Goal: Task Accomplishment & Management: Manage account settings

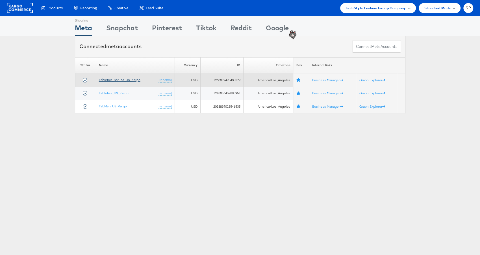
click at [109, 78] on link "Fabletics_Scrubs_US_Kargo" at bounding box center [120, 79] width 42 height 4
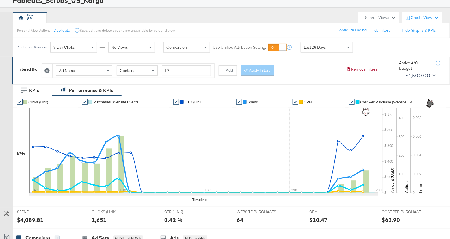
scroll to position [42, 0]
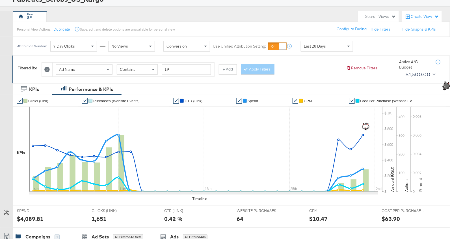
click at [47, 68] on icon at bounding box center [46, 69] width 5 height 5
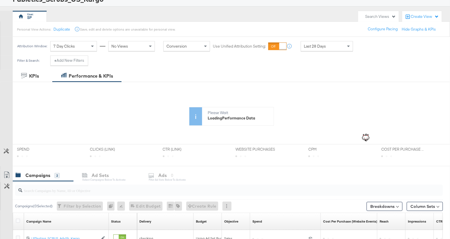
scroll to position [124, 0]
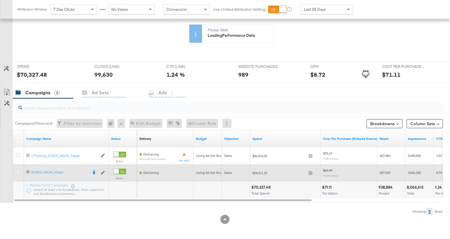
click at [17, 170] on icon at bounding box center [18, 172] width 4 height 4
click at [0, 0] on input "checkbox" at bounding box center [0, 0] width 0 height 0
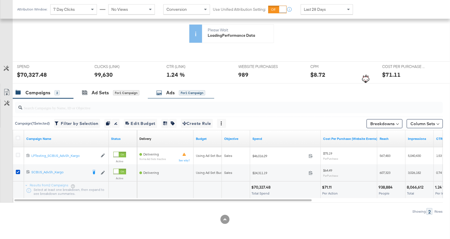
scroll to position [172, 0]
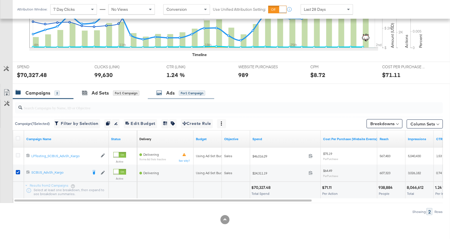
click at [170, 95] on div "Ads for 1 Campaign" at bounding box center [181, 93] width 66 height 12
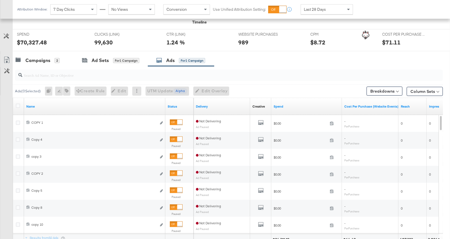
scroll to position [257, 0]
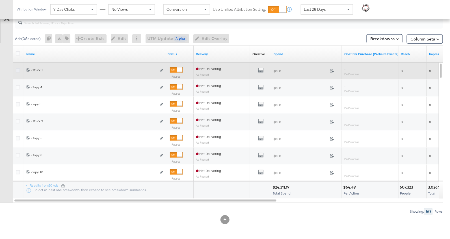
click at [16, 68] on icon at bounding box center [18, 70] width 4 height 4
click at [0, 0] on input "checkbox" at bounding box center [0, 0] width 0 height 0
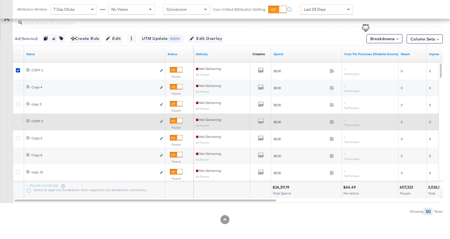
click at [18, 120] on icon at bounding box center [18, 121] width 4 height 4
click at [0, 0] on input "checkbox" at bounding box center [0, 0] width 0 height 0
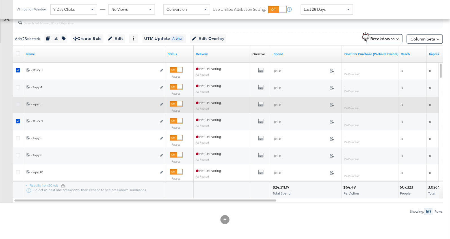
click at [16, 103] on icon at bounding box center [18, 104] width 4 height 4
click at [0, 0] on input "checkbox" at bounding box center [0, 0] width 0 height 0
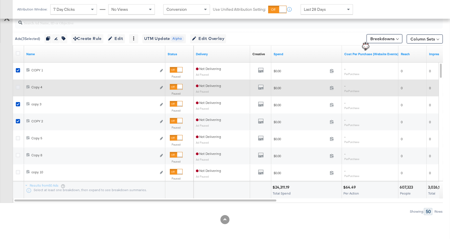
click at [16, 86] on icon at bounding box center [18, 87] width 4 height 4
click at [0, 0] on input "checkbox" at bounding box center [0, 0] width 0 height 0
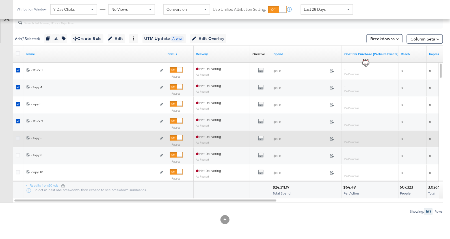
click at [17, 136] on icon at bounding box center [18, 138] width 4 height 4
click at [0, 0] on input "checkbox" at bounding box center [0, 0] width 0 height 0
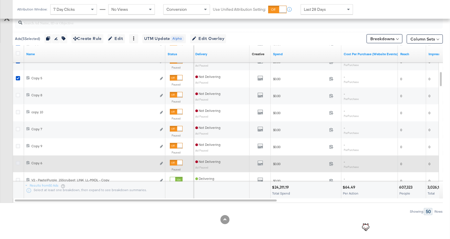
click at [17, 163] on icon at bounding box center [18, 163] width 4 height 4
click at [0, 0] on input "checkbox" at bounding box center [0, 0] width 0 height 0
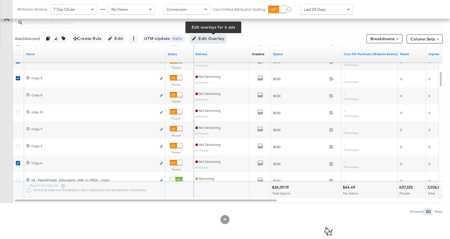
click at [219, 39] on span "Edit Overlay Edit overlays for 6 ads" at bounding box center [208, 38] width 33 height 7
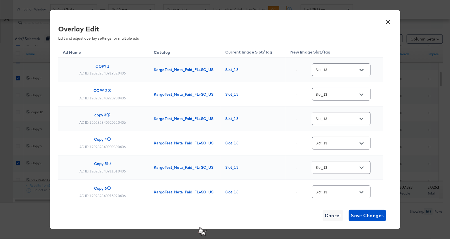
click at [334, 71] on input "Slot_13" at bounding box center [337, 70] width 45 height 7
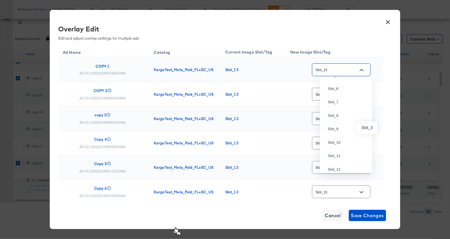
click at [340, 51] on div "Slot_3" at bounding box center [345, 49] width 34 height 6
type input "Slot_3"
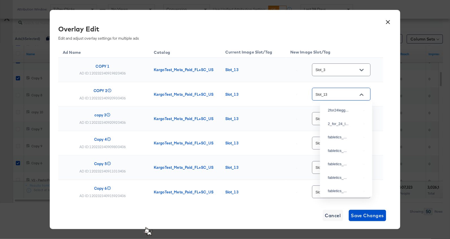
click at [340, 94] on input "Slot_13" at bounding box center [337, 94] width 45 height 7
click at [346, 93] on div "Slot_1" at bounding box center [345, 90] width 34 height 6
type input "Slot_1"
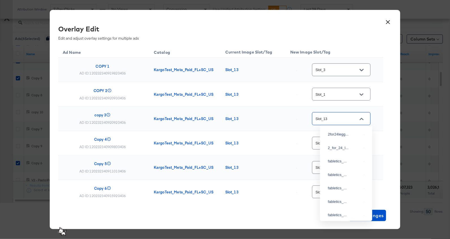
click at [337, 117] on input "Slot_13" at bounding box center [337, 118] width 45 height 7
click at [334, 57] on div "Slot_4" at bounding box center [346, 52] width 43 height 10
type input "Slot_4"
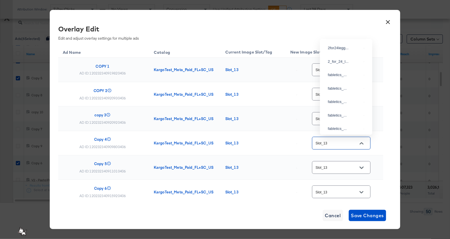
click at [336, 141] on input "Slot_13" at bounding box center [337, 143] width 45 height 7
type input "Slot_8"
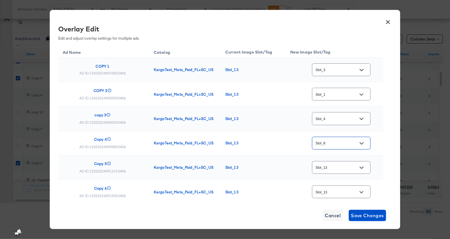
scroll to position [30, 0]
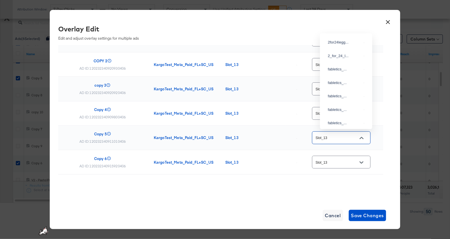
click at [342, 136] on input "Slot_13" at bounding box center [337, 138] width 45 height 7
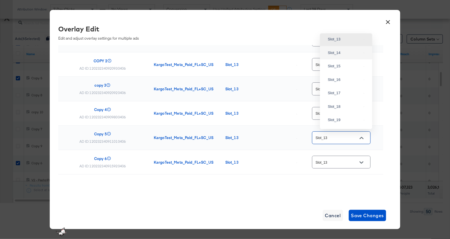
scroll to position [499, 0]
click at [339, 69] on div "Slot_15" at bounding box center [345, 66] width 34 height 6
type input "Slot_15"
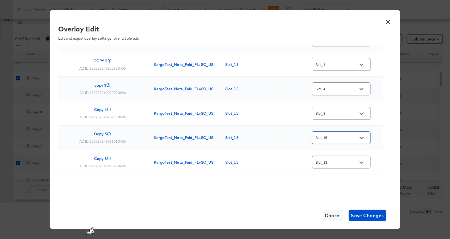
click at [335, 160] on input "Slot_13" at bounding box center [337, 162] width 45 height 7
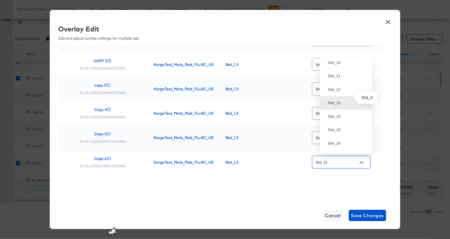
scroll to position [393, 0]
type input "Slot_5"
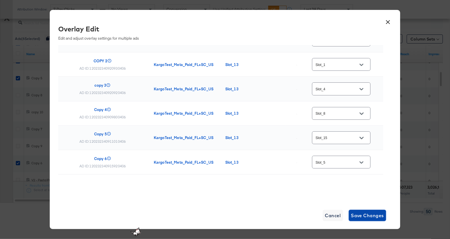
click at [369, 216] on span "Save Changes" at bounding box center [367, 215] width 33 height 8
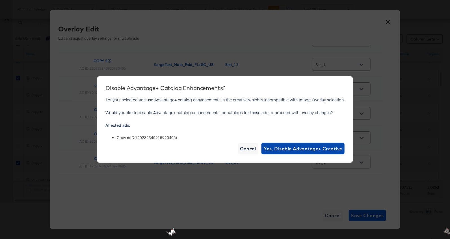
click at [279, 146] on span "Yes, Disable Advantage+ Creative" at bounding box center [303, 149] width 79 height 8
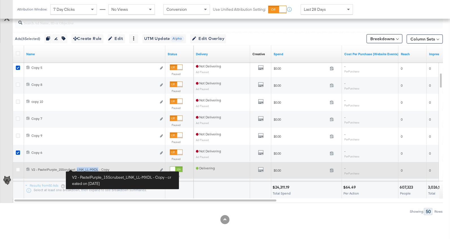
drag, startPoint x: 98, startPoint y: 169, endPoint x: 76, endPoint y: 169, distance: 22.1
click at [76, 169] on div "V2 - PastelPurple_15Scrubset_LINK_LL-MXDL - Copy V2 - PastelPurple_15Scrubset_L…" at bounding box center [93, 169] width 125 height 5
copy div "LINK_LL-MXDL"
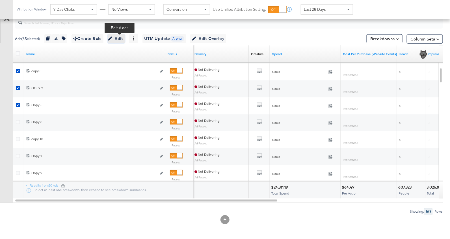
click at [112, 38] on icon "button" at bounding box center [110, 39] width 4 height 4
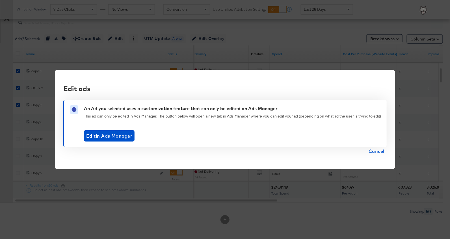
click at [377, 150] on span "Cancel" at bounding box center [377, 151] width 16 height 8
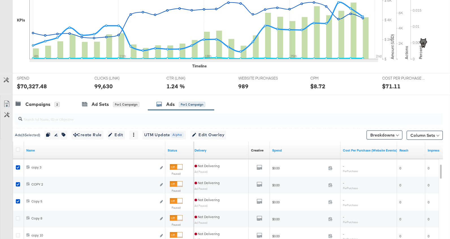
scroll to position [0, 0]
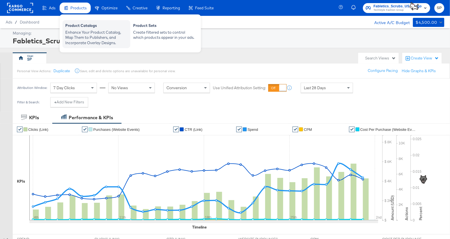
click at [77, 33] on div "Enhance Your Product Catalog, Map Them to Publishers, and Incorporate Overlay D…" at bounding box center [96, 38] width 62 height 16
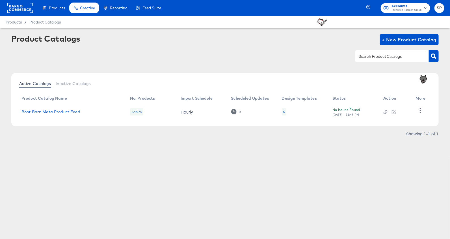
click at [17, 9] on rect at bounding box center [20, 8] width 26 height 10
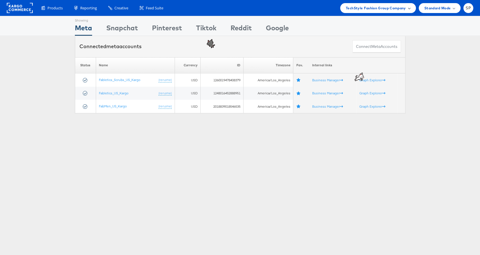
click at [379, 8] on span "TechStyle Fashion Group Company" at bounding box center [376, 8] width 60 height 6
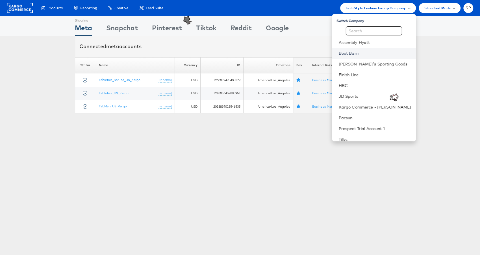
click at [369, 52] on link "Boot Barn" at bounding box center [375, 53] width 73 height 6
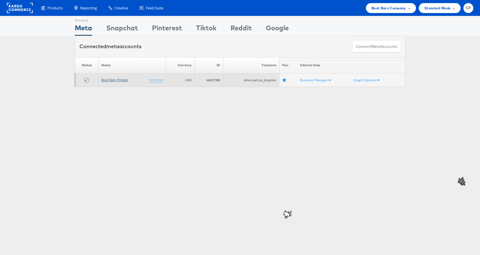
click at [121, 79] on link "Boot Barn Primary" at bounding box center [115, 79] width 27 height 4
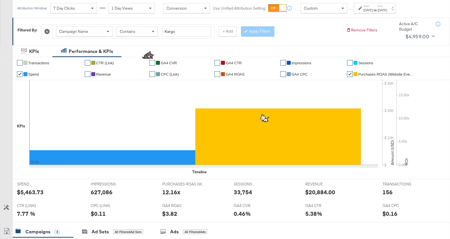
scroll to position [64, 0]
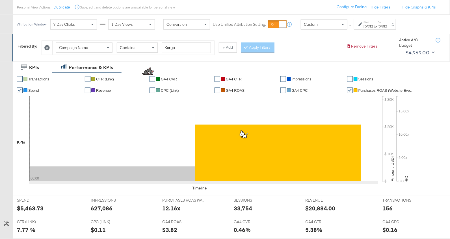
click at [349, 89] on link "✔" at bounding box center [350, 90] width 6 height 6
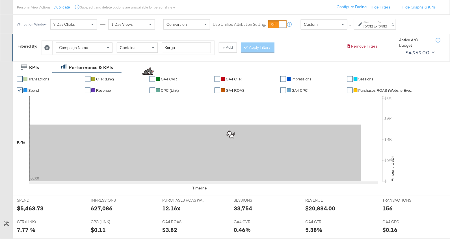
click at [351, 90] on link "✔" at bounding box center [350, 90] width 6 height 6
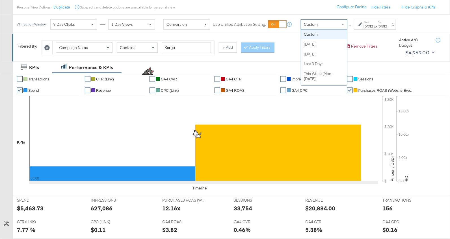
click at [327, 25] on div "Custom" at bounding box center [324, 25] width 46 height 10
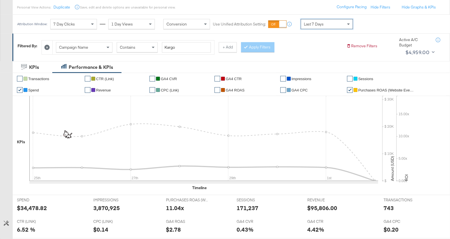
click at [218, 89] on link "✔" at bounding box center [218, 90] width 6 height 6
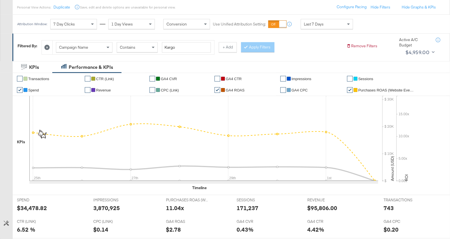
click at [350, 90] on link "✔" at bounding box center [350, 90] width 6 height 6
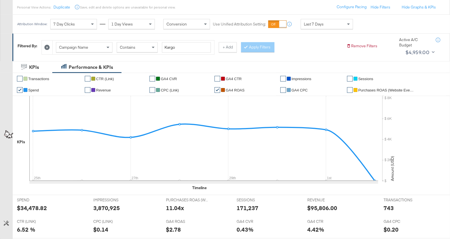
click at [18, 88] on link "✔" at bounding box center [20, 90] width 6 height 6
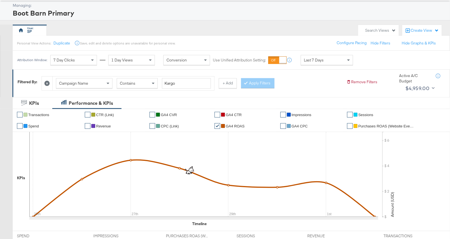
scroll to position [0, 0]
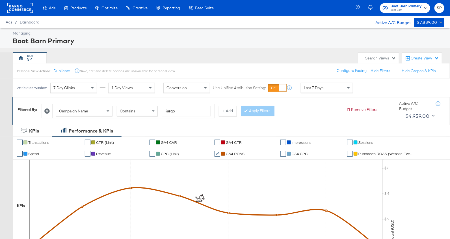
click at [118, 87] on span "1 Day Views" at bounding box center [121, 87] width 21 height 5
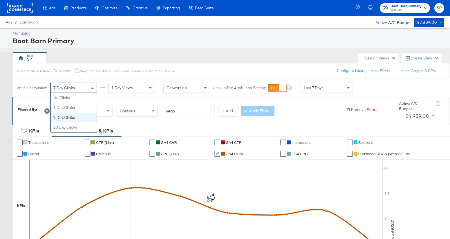
click at [78, 86] on div "7 Day Clicks" at bounding box center [74, 88] width 46 height 10
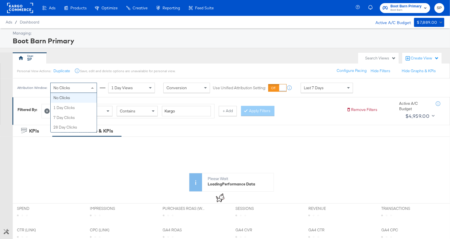
click at [76, 88] on div "No Clicks" at bounding box center [74, 88] width 46 height 10
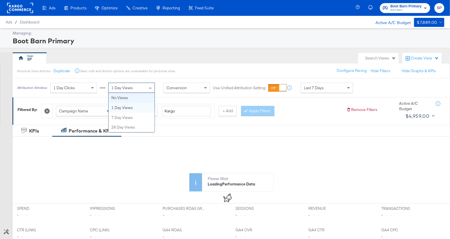
click at [118, 86] on span "1 Day Views" at bounding box center [121, 87] width 21 height 5
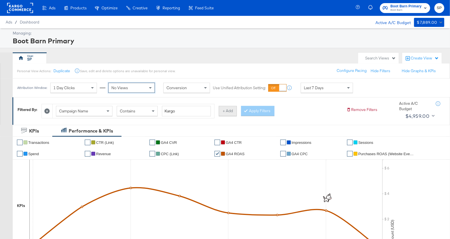
click at [226, 110] on button "+ Add" at bounding box center [228, 111] width 18 height 10
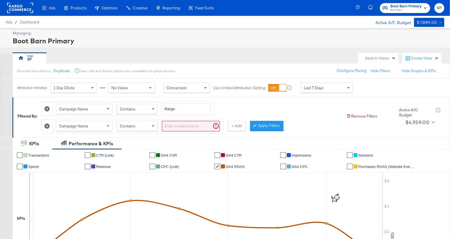
click at [167, 127] on input "search" at bounding box center [191, 126] width 58 height 10
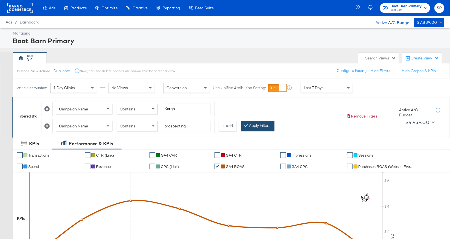
click at [251, 122] on button "Apply Filters" at bounding box center [257, 126] width 33 height 10
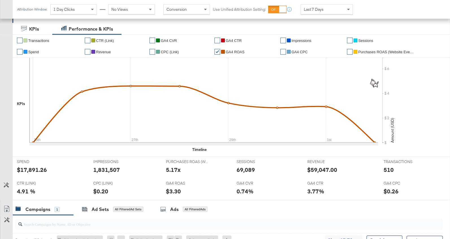
scroll to position [105, 0]
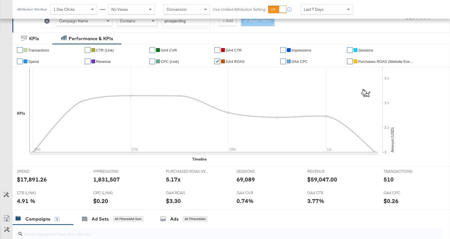
click at [348, 60] on link "✔" at bounding box center [350, 62] width 6 height 6
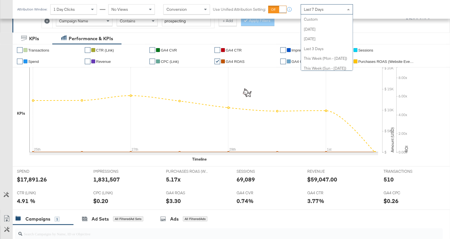
click at [320, 13] on div "Last 7 Days" at bounding box center [327, 10] width 52 height 10
click at [320, 8] on span "Last 7 Days" at bounding box center [314, 9] width 20 height 5
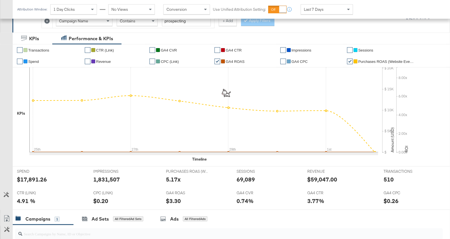
click at [251, 181] on div "69,089" at bounding box center [246, 179] width 18 height 8
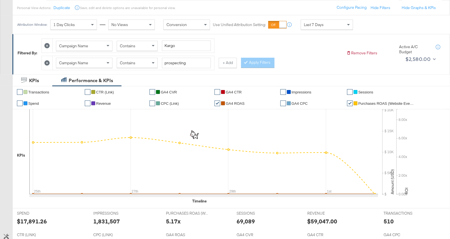
scroll to position [59, 0]
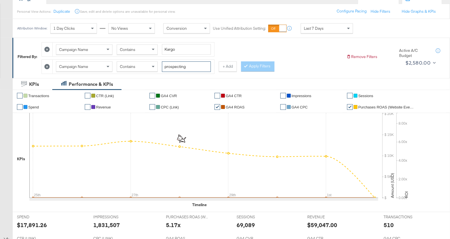
click at [174, 66] on input "prospecting" at bounding box center [186, 66] width 49 height 10
type input "RET"
click at [248, 62] on button "Apply Filters" at bounding box center [257, 66] width 33 height 10
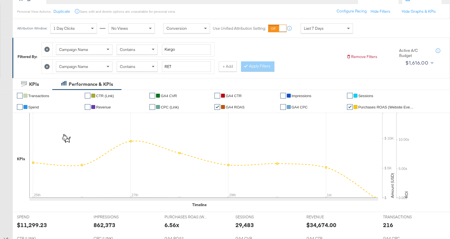
click at [349, 105] on link "✔" at bounding box center [350, 107] width 6 height 6
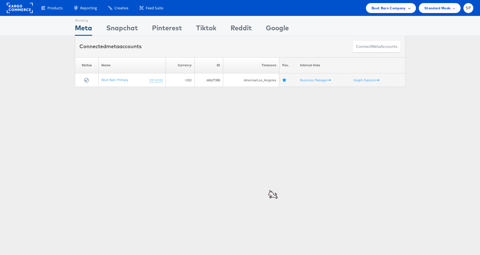
click at [386, 6] on span "Boot Barn Company" at bounding box center [389, 8] width 35 height 6
click at [372, 128] on link "TechStyle Fashion Group" at bounding box center [375, 129] width 73 height 6
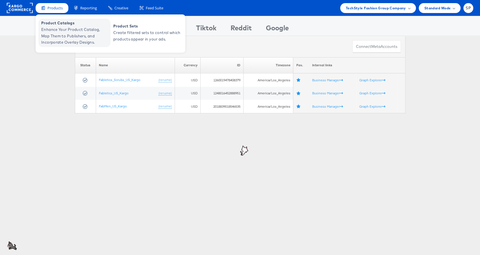
click at [51, 33] on span "Enhance Your Product Catalog, Map Them to Publishers, and Incorporate Overlay D…" at bounding box center [75, 35] width 68 height 19
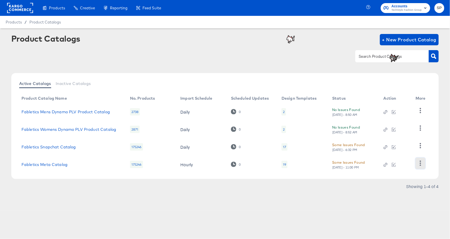
click at [419, 163] on icon "button" at bounding box center [420, 162] width 5 height 5
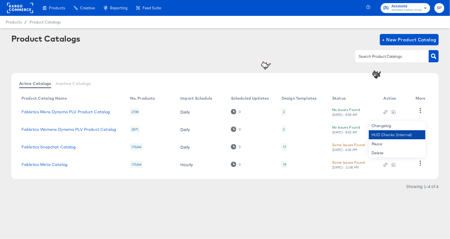
click at [404, 135] on div "HUD Checks (Internal)" at bounding box center [397, 134] width 57 height 9
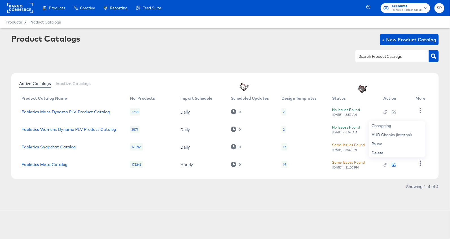
click at [393, 164] on icon "button" at bounding box center [394, 164] width 3 height 3
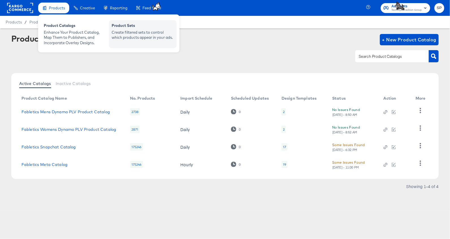
click at [125, 29] on div "Product Sets" at bounding box center [143, 26] width 62 height 7
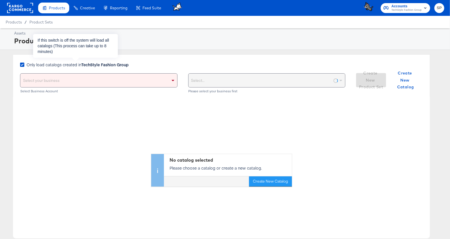
click at [92, 62] on strong "TechStyle Fashion Group" at bounding box center [104, 65] width 47 height 6
click at [0, 0] on input "Only load catalogs created in TechStyle Fashion Group" at bounding box center [0, 0] width 0 height 0
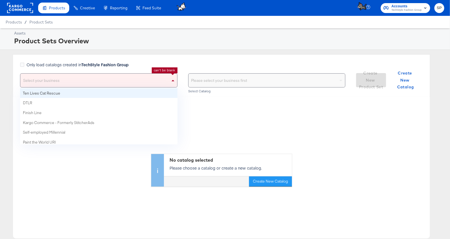
click at [92, 82] on div "Select your business" at bounding box center [98, 81] width 157 height 14
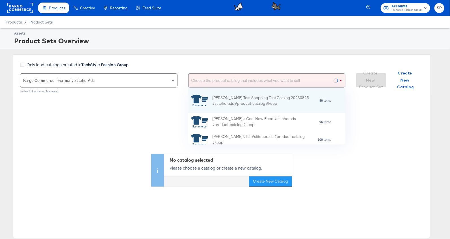
click at [208, 77] on div "Choose the product catalog that includes what you want to sell" at bounding box center [267, 81] width 157 height 14
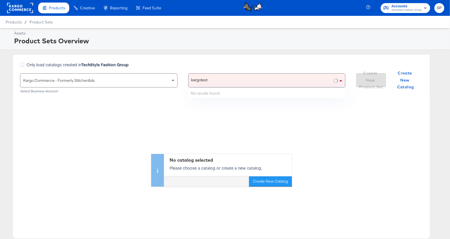
type input "kargotest_"
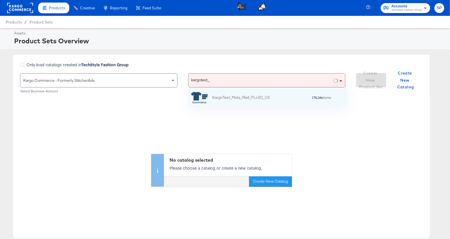
scroll to position [18, 158]
click at [220, 100] on div "KargoTest_Meta_Paid_FL+SC_US" at bounding box center [241, 97] width 58 height 6
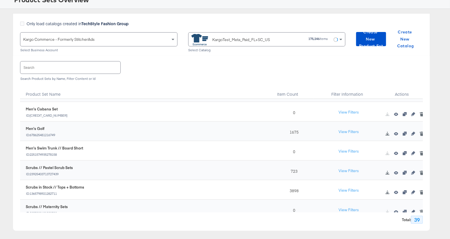
scroll to position [102, 0]
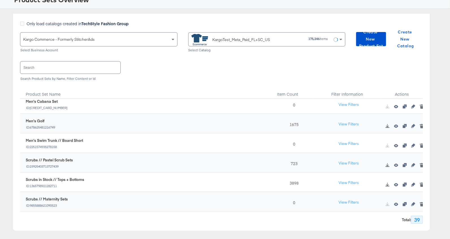
click at [404, 183] on icon "button" at bounding box center [405, 184] width 4 height 4
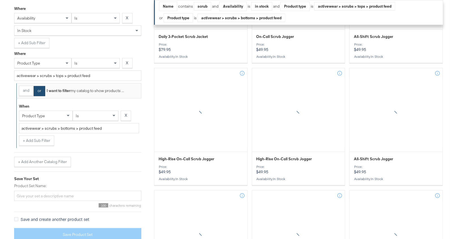
scroll to position [217, 0]
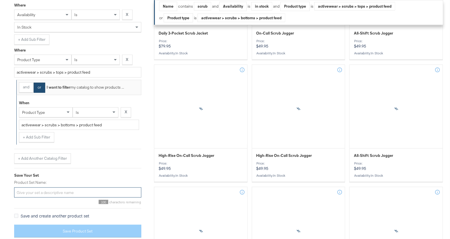
click at [69, 194] on input "Product Set Name:" at bounding box center [77, 192] width 127 height 10
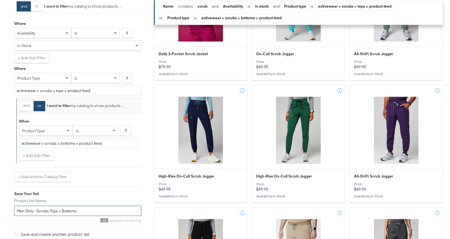
scroll to position [201, 0]
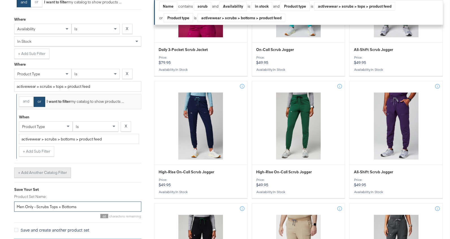
type input "Men Only - Scrubs Tops + Bottoms"
click at [19, 170] on button "+ Add Another Catalog Filter" at bounding box center [42, 172] width 57 height 10
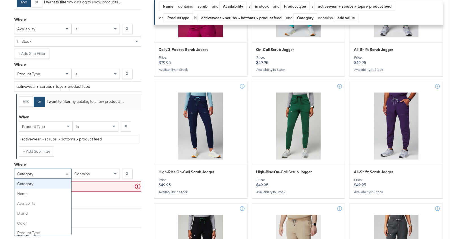
click at [21, 171] on span "category" at bounding box center [25, 173] width 16 height 5
type input "gend"
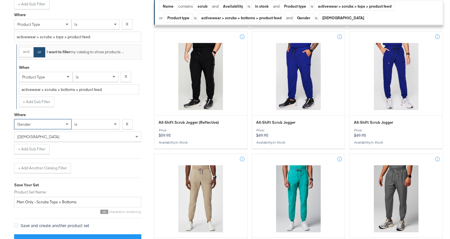
scroll to position [251, 0]
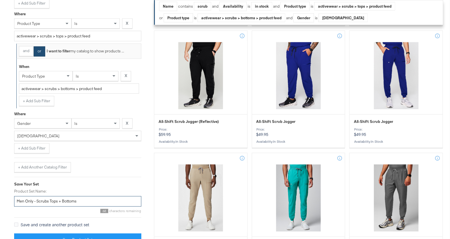
click at [76, 198] on input "Men Only - Scrubs Tops + Bottoms" at bounding box center [77, 201] width 127 height 10
click at [86, 234] on button "Save Product Set" at bounding box center [77, 239] width 127 height 13
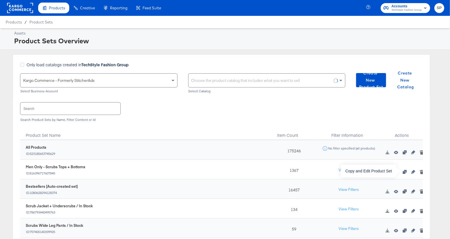
click at [406, 170] on icon "button" at bounding box center [405, 172] width 4 height 4
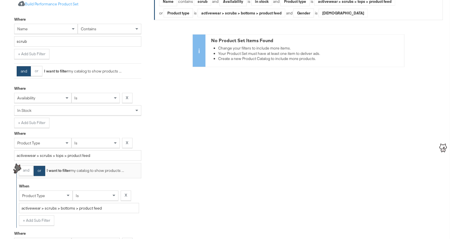
scroll to position [259, 0]
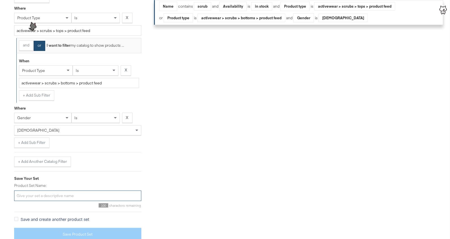
click at [51, 190] on input "Product Set Name:" at bounding box center [77, 195] width 127 height 10
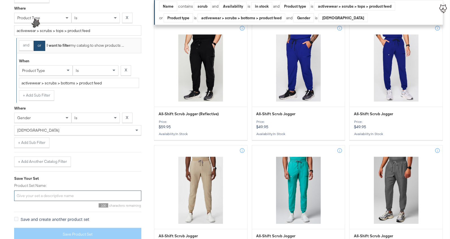
paste input "Men Only - Scrubs Tops + Bottoms"
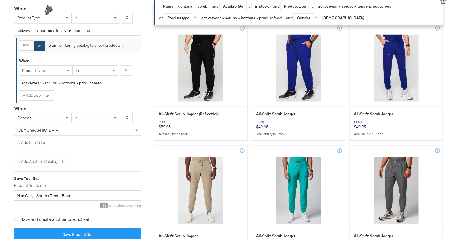
click at [19, 194] on input "Men Only - Scrubs Tops + Bottoms" at bounding box center [77, 195] width 127 height 10
type input "Women Only - Scrubs Tops + Bottoms"
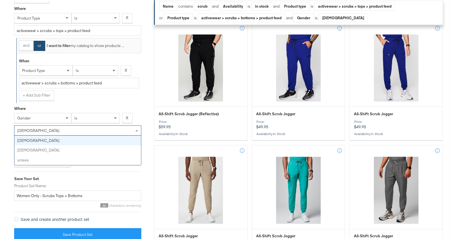
click at [32, 128] on div "male" at bounding box center [77, 131] width 127 height 10
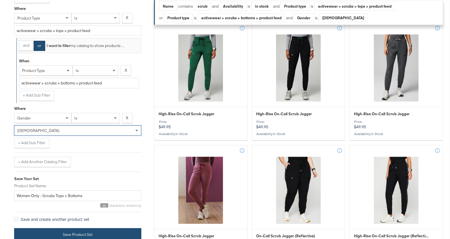
click at [43, 231] on button "Save Product Set" at bounding box center [77, 234] width 127 height 13
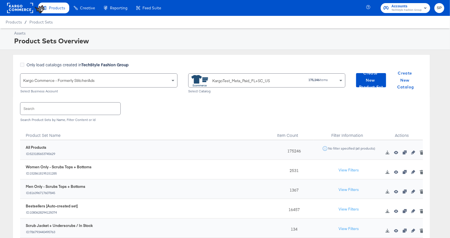
click at [21, 8] on rect at bounding box center [20, 8] width 26 height 10
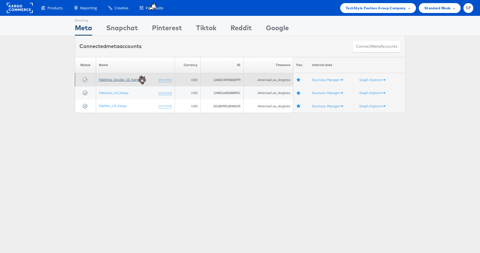
click at [112, 79] on link "Fabletics_Scrubs_US_Kargo" at bounding box center [120, 79] width 42 height 4
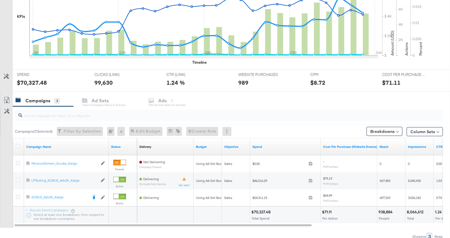
scroll to position [190, 0]
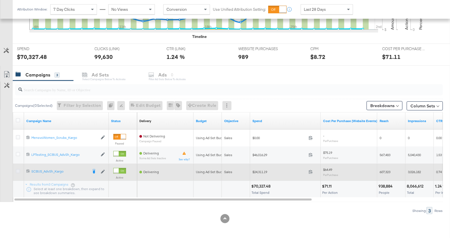
click at [18, 169] on icon at bounding box center [18, 171] width 4 height 4
click at [0, 0] on input "checkbox" at bounding box center [0, 0] width 0 height 0
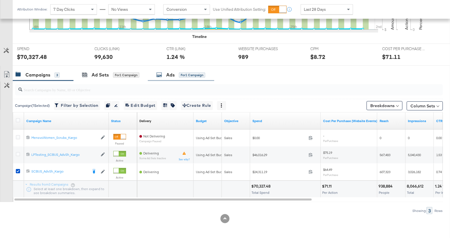
click at [157, 72] on icon at bounding box center [159, 75] width 6 height 6
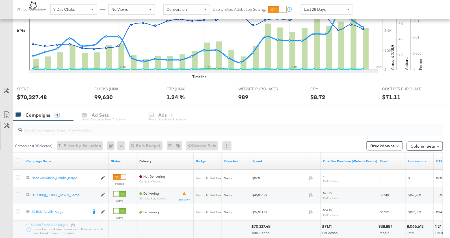
scroll to position [180, 0]
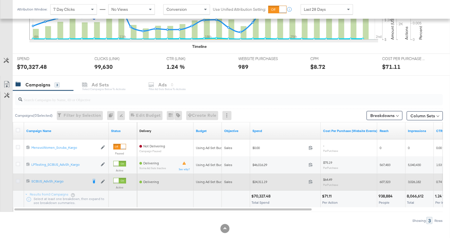
click at [18, 179] on icon at bounding box center [18, 181] width 4 height 4
click at [0, 0] on input "checkbox" at bounding box center [0, 0] width 0 height 0
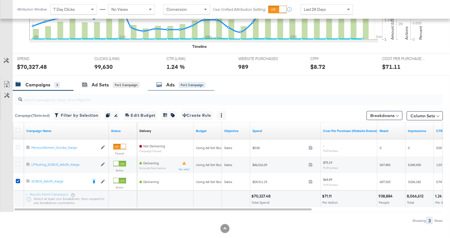
click at [168, 84] on div "Ads" at bounding box center [170, 84] width 8 height 7
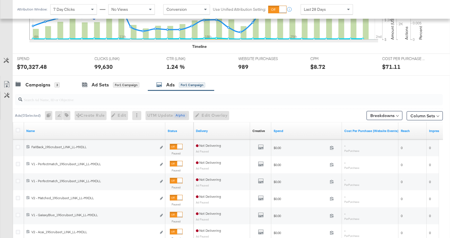
scroll to position [258, 0]
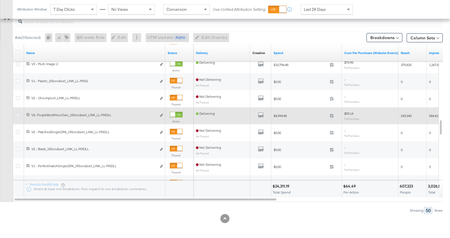
click at [17, 114] on icon at bounding box center [18, 115] width 4 height 4
click at [0, 0] on input "checkbox" at bounding box center [0, 0] width 0 height 0
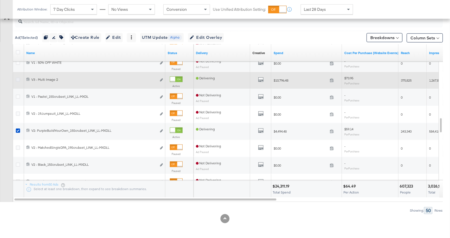
click at [18, 78] on icon at bounding box center [18, 79] width 4 height 4
click at [0, 0] on input "checkbox" at bounding box center [0, 0] width 0 height 0
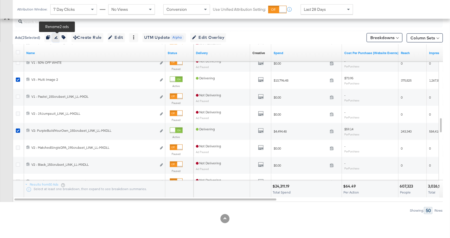
click at [58, 37] on icon "button" at bounding box center [56, 37] width 4 height 4
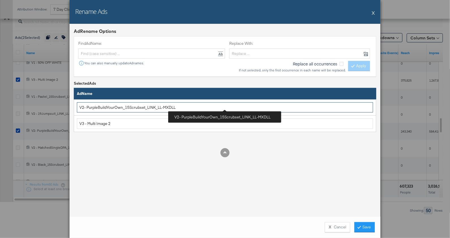
drag, startPoint x: 87, startPoint y: 106, endPoint x: 67, endPoint y: 104, distance: 20.2
click at [67, 104] on div "Rename Ads X Ad Rename Options Find Ad Name: You can also manually update Ad na…" at bounding box center [225, 119] width 450 height 238
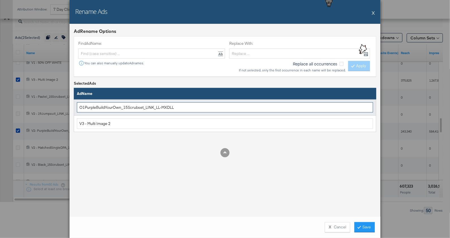
type input "OPurpleBuildYourOwn_15Scrubset_LINK_LL-MXDLL"
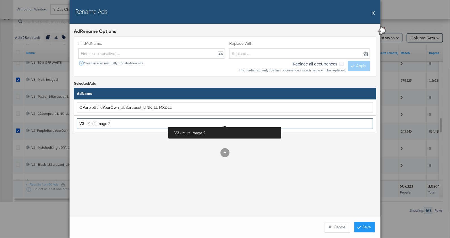
drag, startPoint x: 88, startPoint y: 123, endPoint x: 72, endPoint y: 121, distance: 16.8
click at [72, 121] on div "Ad Rename Options Find Ad Name: You can also manually update Ad names. Replace …" at bounding box center [225, 120] width 311 height 192
click at [98, 122] on input "O10_Multi Image 2" at bounding box center [225, 123] width 296 height 10
click at [130, 122] on input "O10_MultiImage 2" at bounding box center [225, 123] width 296 height 10
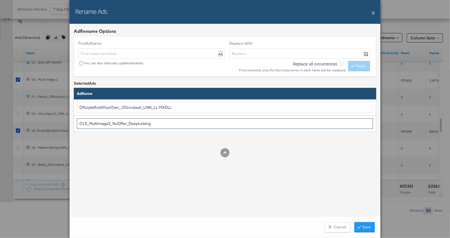
type input "O10_MultiImage2_NoOffer_DeepLinking"
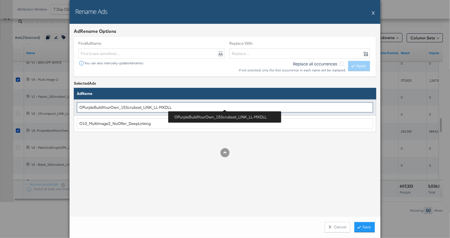
click at [82, 107] on input "OPurpleBuildYourOwn_15Scrubset_LINK_LL-MXDLL" at bounding box center [225, 107] width 296 height 10
click at [146, 107] on input "O9_PurpleBuildYourOwn_15Scrubset_LINK_LL-MXDLL" at bounding box center [225, 107] width 296 height 10
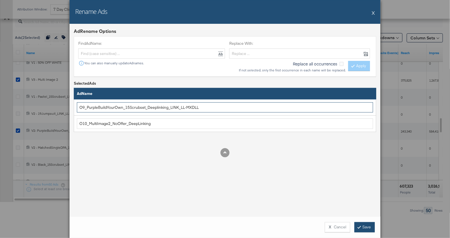
type input "O9_PurpleBuildYourOwn_15Scrubset_Deeplinking_LINK_LL-MXDLL"
click at [360, 227] on button "Save" at bounding box center [365, 227] width 20 height 10
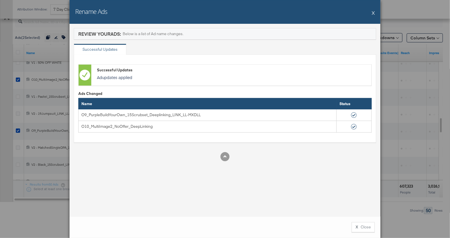
click at [374, 12] on button "X" at bounding box center [373, 12] width 3 height 11
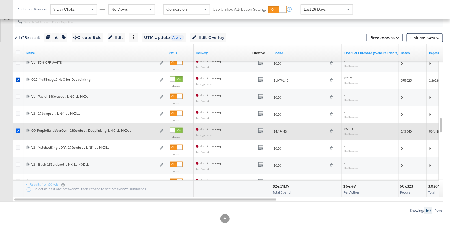
click at [18, 128] on icon at bounding box center [18, 130] width 4 height 4
click at [0, 0] on input "checkbox" at bounding box center [0, 0] width 0 height 0
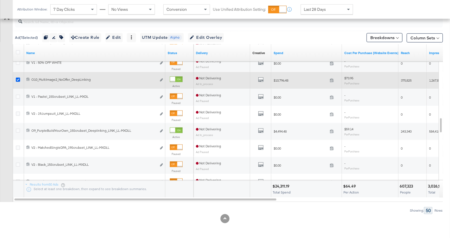
click at [18, 77] on icon at bounding box center [18, 79] width 4 height 4
click at [0, 0] on input "checkbox" at bounding box center [0, 0] width 0 height 0
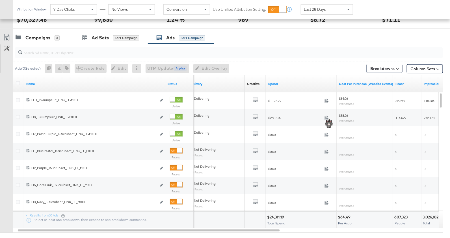
scroll to position [215, 0]
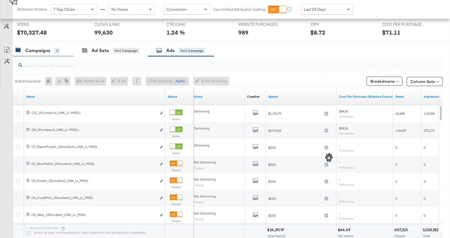
click at [37, 47] on div "Campaigns" at bounding box center [37, 50] width 25 height 7
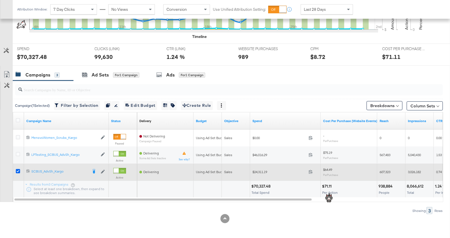
click at [17, 169] on icon at bounding box center [18, 171] width 4 height 4
click at [0, 0] on input "checkbox" at bounding box center [0, 0] width 0 height 0
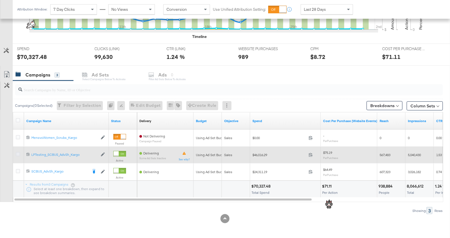
click at [17, 153] on icon at bounding box center [18, 154] width 4 height 4
click at [0, 0] on input "checkbox" at bounding box center [0, 0] width 0 height 0
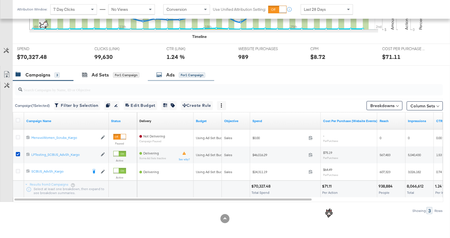
click at [171, 72] on div "Ads" at bounding box center [170, 75] width 8 height 7
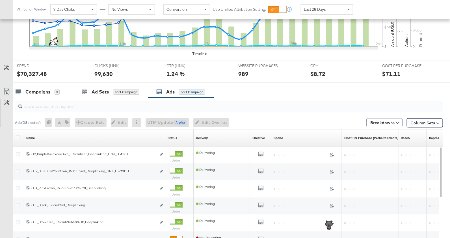
scroll to position [215, 0]
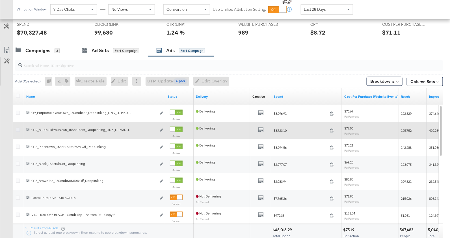
click at [18, 128] on icon at bounding box center [18, 130] width 4 height 4
click at [0, 0] on input "checkbox" at bounding box center [0, 0] width 0 height 0
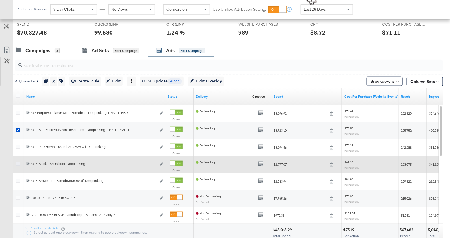
click at [18, 162] on icon at bounding box center [18, 163] width 4 height 4
click at [0, 0] on input "checkbox" at bounding box center [0, 0] width 0 height 0
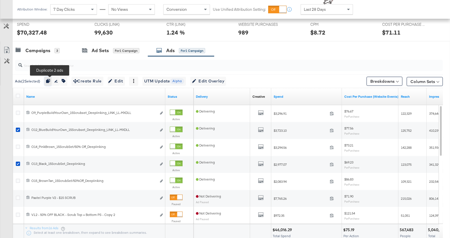
click at [49, 81] on icon "button" at bounding box center [48, 81] width 4 height 4
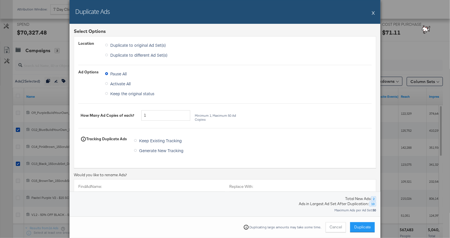
click at [148, 55] on span "Duplicate to different Ad Set(s)" at bounding box center [138, 55] width 57 height 6
click at [0, 0] on input "Duplicate to different Ad Set(s)" at bounding box center [0, 0] width 0 height 0
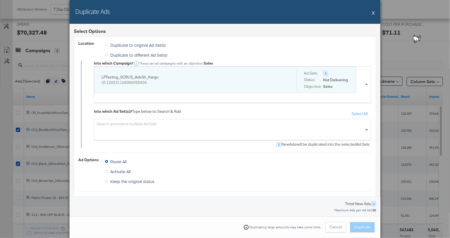
scroll to position [1, 0]
click at [140, 85] on div "LPTesting_SCBUS_AdvSh_Kargo ID: 120231168006950406" at bounding box center [195, 79] width 187 height 20
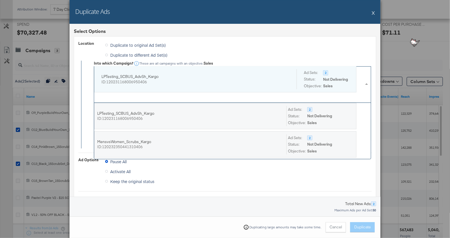
scroll to position [56, 277]
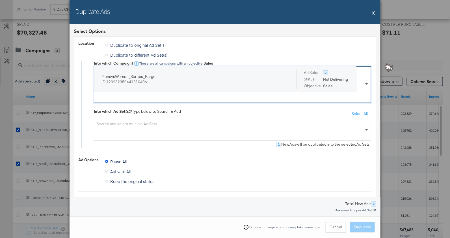
click at [134, 131] on div "Search and select multiple Ad Sets" at bounding box center [232, 129] width 277 height 21
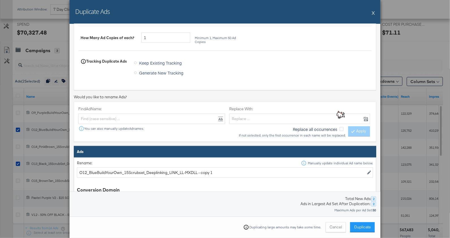
scroll to position [208, 0]
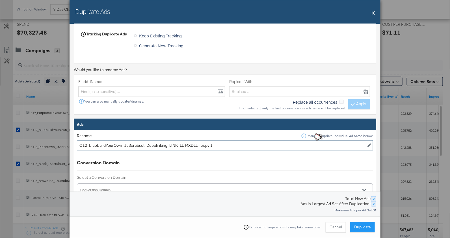
drag, startPoint x: 196, startPoint y: 145, endPoint x: 224, endPoint y: 144, distance: 28.3
click at [224, 144] on input "O12_BlueBuildYourOwn_15Scrubset_Deeplinking_LINK_LL-MXDLL - copy 1" at bounding box center [225, 145] width 296 height 10
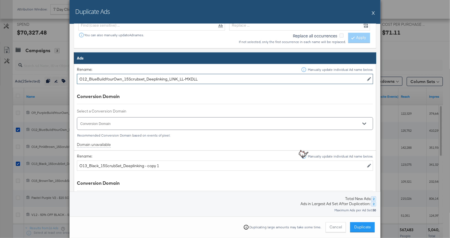
scroll to position [278, 0]
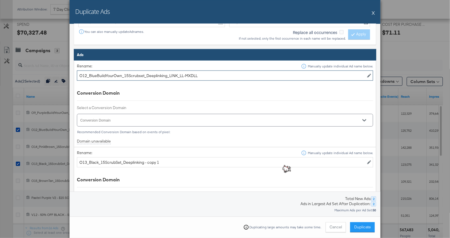
type input "O12_BlueBuildYourOwn_15Scrubset_Deeplinking_LINK_LL-MXDLL"
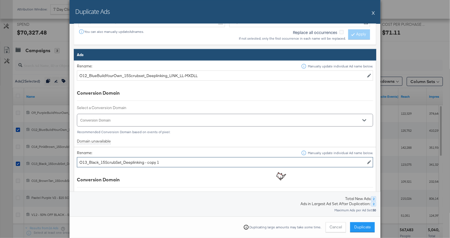
drag, startPoint x: 144, startPoint y: 160, endPoint x: 173, endPoint y: 160, distance: 29.1
click at [173, 160] on input "O13_Black_15ScrubSet_Deeplinking - copy 1" at bounding box center [225, 162] width 296 height 10
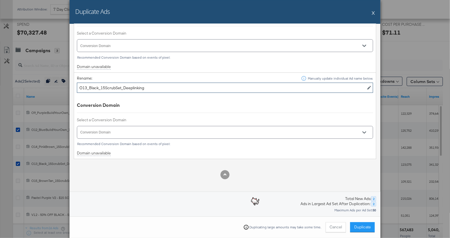
scroll to position [354, 0]
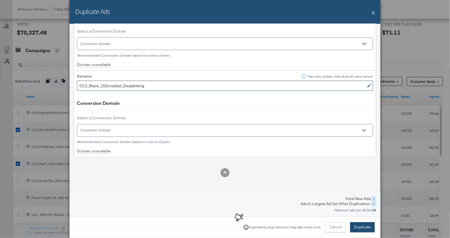
type input "O13_Black_15ScrubSet_Deeplinking"
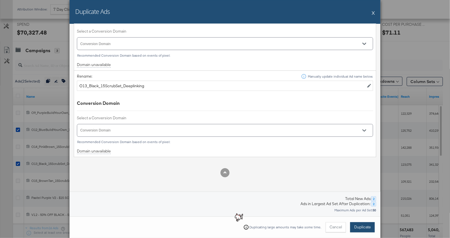
click at [363, 228] on span "Duplicate" at bounding box center [362, 226] width 17 height 5
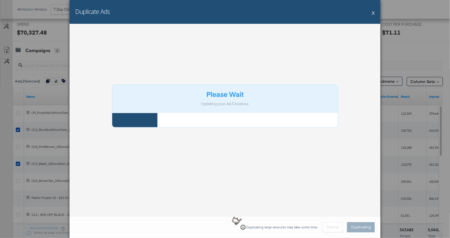
scroll to position [0, 0]
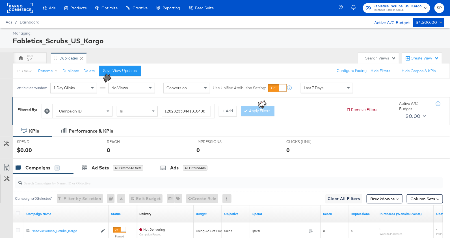
scroll to position [59, 0]
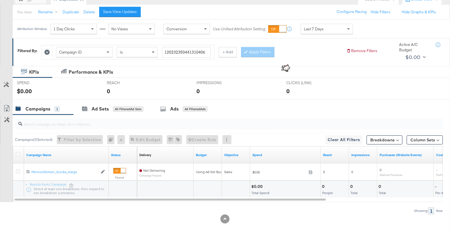
click at [45, 49] on icon at bounding box center [46, 51] width 5 height 5
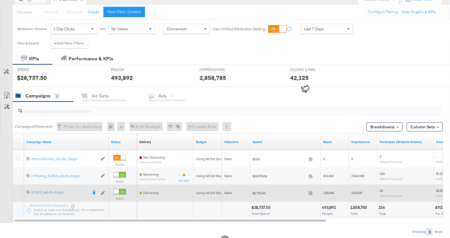
click at [18, 191] on icon at bounding box center [18, 192] width 4 height 4
click at [0, 0] on input "checkbox" at bounding box center [0, 0] width 0 height 0
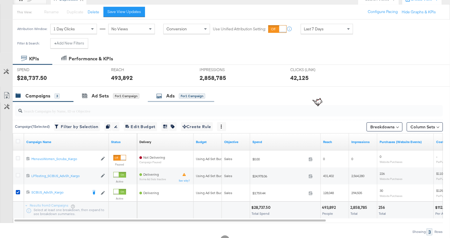
click at [169, 96] on div "Ads" at bounding box center [170, 95] width 8 height 7
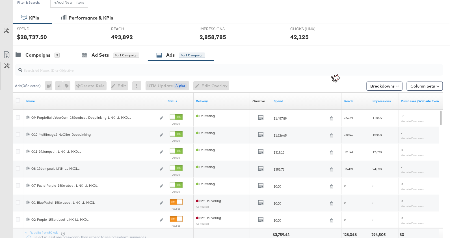
scroll to position [106, 0]
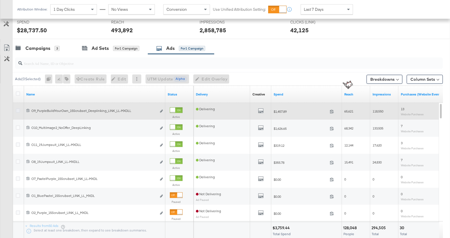
click at [18, 109] on icon at bounding box center [18, 110] width 4 height 4
click at [0, 0] on input "checkbox" at bounding box center [0, 0] width 0 height 0
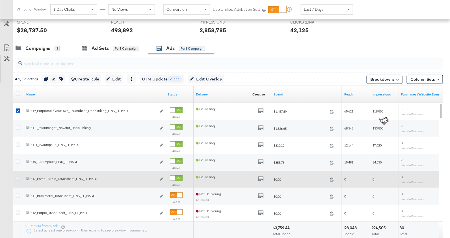
click at [18, 176] on icon at bounding box center [18, 178] width 4 height 4
click at [0, 0] on input "checkbox" at bounding box center [0, 0] width 0 height 0
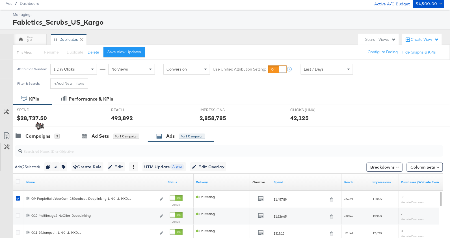
scroll to position [23, 0]
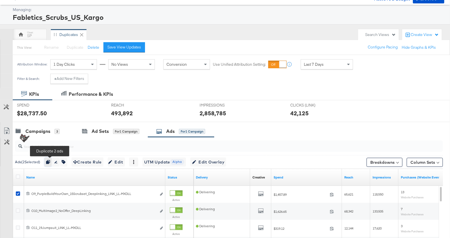
click at [50, 160] on icon "button" at bounding box center [48, 162] width 4 height 4
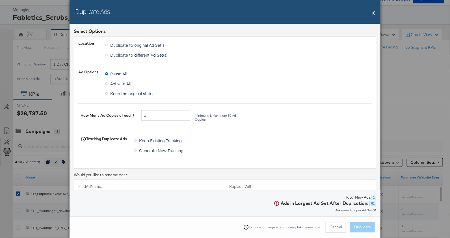
click at [131, 56] on span "Duplicate to different Ad Set(s)" at bounding box center [138, 55] width 57 height 6
click at [0, 0] on input "Duplicate to different Ad Set(s)" at bounding box center [0, 0] width 0 height 0
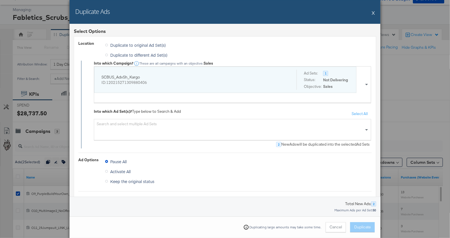
scroll to position [1, 0]
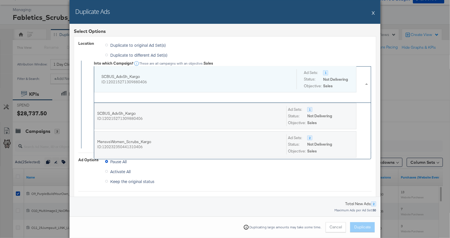
click at [139, 81] on div "ID: 120215271309880406" at bounding box center [195, 81] width 187 height 5
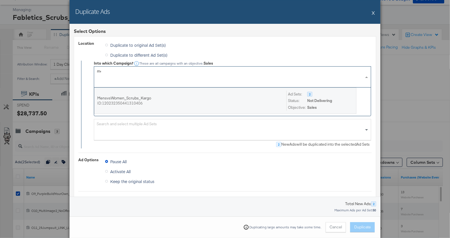
scroll to position [0, 0]
type input "men"
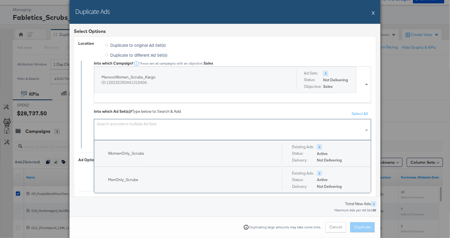
click at [139, 127] on div "Search and select multiple Ad Sets" at bounding box center [232, 129] width 277 height 21
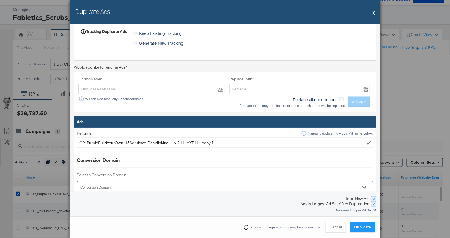
scroll to position [211, 0]
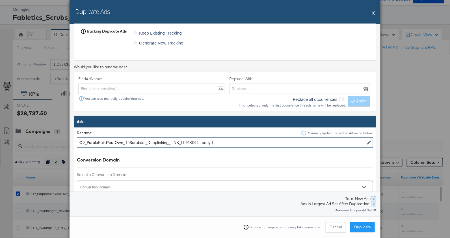
drag, startPoint x: 197, startPoint y: 141, endPoint x: 240, endPoint y: 140, distance: 43.0
click at [240, 140] on input "O9_PurpleBuildYourOwn_15Scrubset_Deeplinking_LINK_LL-MXDLL - copy 1" at bounding box center [225, 142] width 296 height 10
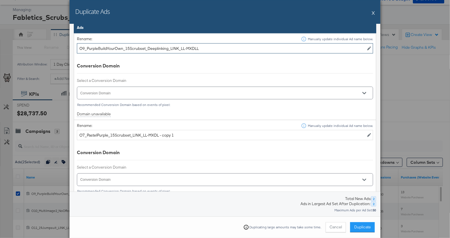
scroll to position [310, 0]
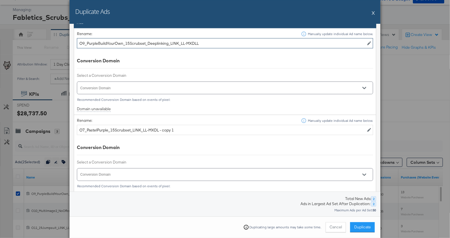
type input "O9_PurpleBuildYourOwn_15Scrubset_Deeplinking_LINK_LL-MXDLL"
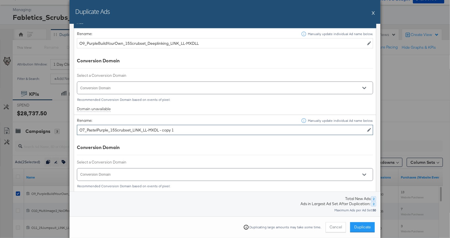
drag, startPoint x: 158, startPoint y: 128, endPoint x: 192, endPoint y: 129, distance: 34.5
click at [192, 129] on input "O7_PastelPurple_15Scrubset_LINK_LL-MXDL - copy 1" at bounding box center [225, 130] width 296 height 10
click at [159, 128] on input "O7_PastelPurple_15Scrubset_LINK_LL-MXDL - copy 1" at bounding box center [225, 130] width 296 height 10
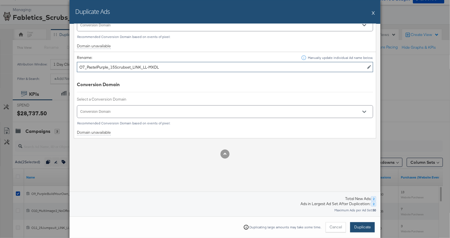
type input "O7_PastelPurple_15Scrubset_LINK_LL-MXDL"
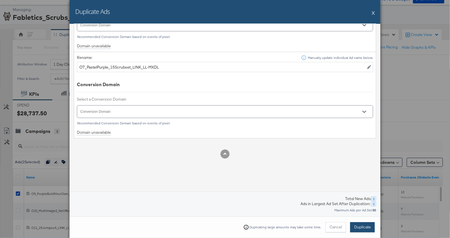
click at [363, 224] on button "Duplicate" at bounding box center [362, 227] width 25 height 10
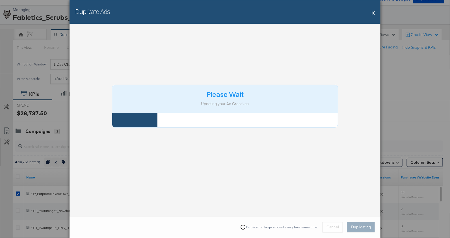
scroll to position [0, 0]
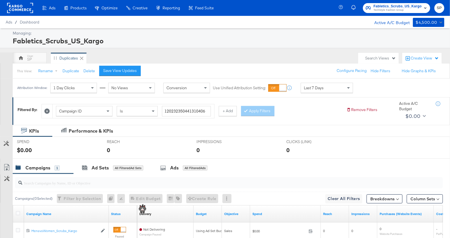
click at [47, 111] on icon at bounding box center [46, 110] width 5 height 5
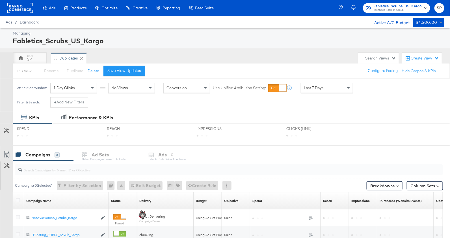
scroll to position [80, 0]
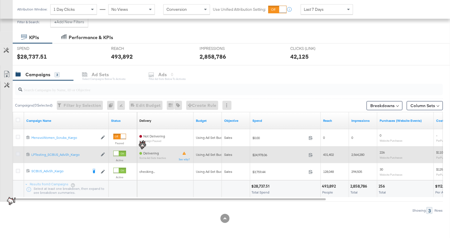
click at [17, 152] on icon at bounding box center [18, 154] width 4 height 4
click at [0, 0] on input "checkbox" at bounding box center [0, 0] width 0 height 0
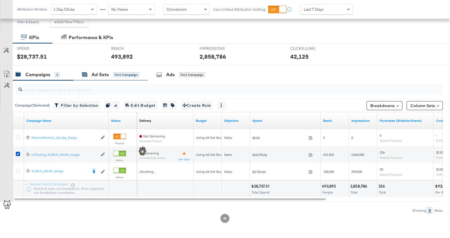
click at [108, 76] on div "Ad Sets" at bounding box center [100, 74] width 17 height 7
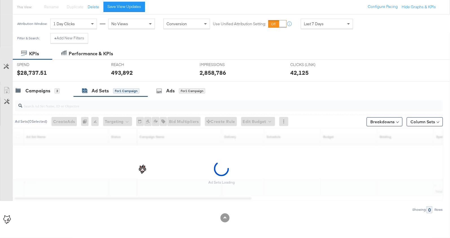
scroll to position [63, 0]
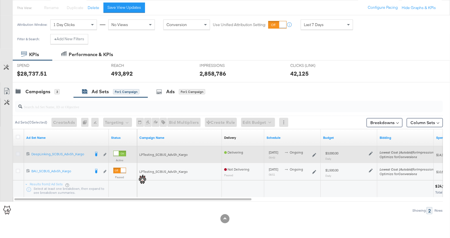
click at [19, 154] on icon at bounding box center [18, 154] width 4 height 4
click at [0, 0] on input "checkbox" at bounding box center [0, 0] width 0 height 0
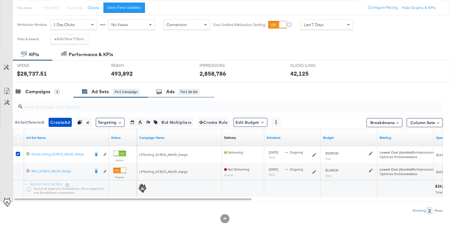
click at [179, 90] on div "for 1 Ad Set" at bounding box center [189, 91] width 20 height 5
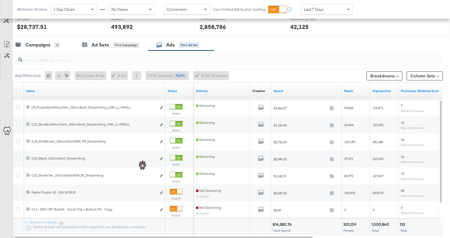
scroll to position [110, 0]
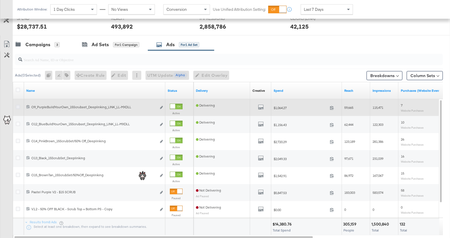
click at [17, 106] on icon at bounding box center [18, 107] width 4 height 4
click at [0, 0] on input "checkbox" at bounding box center [0, 0] width 0 height 0
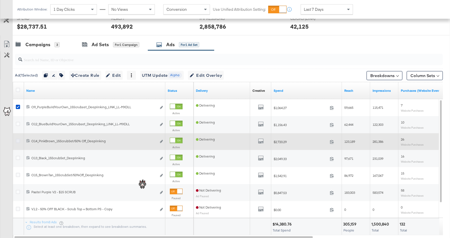
click at [16, 141] on icon at bounding box center [18, 141] width 4 height 4
click at [0, 0] on input "checkbox" at bounding box center [0, 0] width 0 height 0
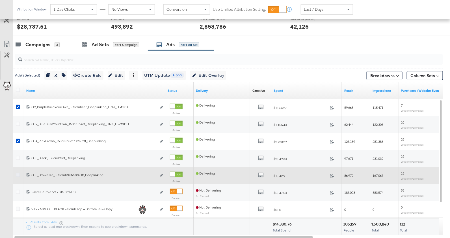
click at [18, 173] on icon at bounding box center [18, 175] width 4 height 4
click at [0, 0] on input "checkbox" at bounding box center [0, 0] width 0 height 0
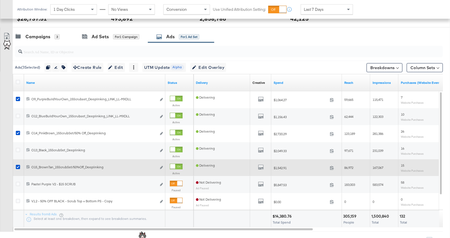
scroll to position [111, 0]
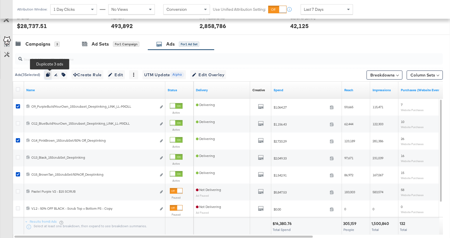
click at [50, 76] on icon "button" at bounding box center [48, 75] width 4 height 4
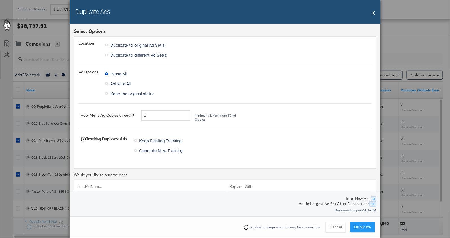
click at [122, 54] on span "Duplicate to different Ad Set(s)" at bounding box center [138, 55] width 57 height 6
click at [0, 0] on input "Duplicate to different Ad Set(s)" at bounding box center [0, 0] width 0 height 0
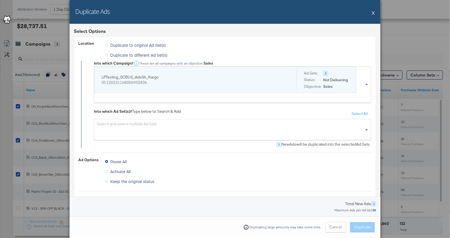
click at [128, 85] on div "LPTesting_SCBUS_AdvSh_Kargo ID: 120231168006950406" at bounding box center [195, 80] width 187 height 20
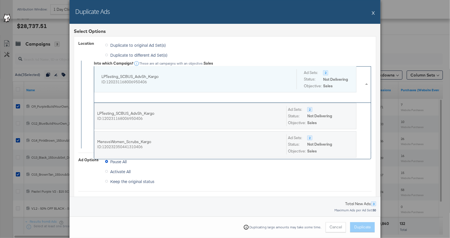
scroll to position [56, 277]
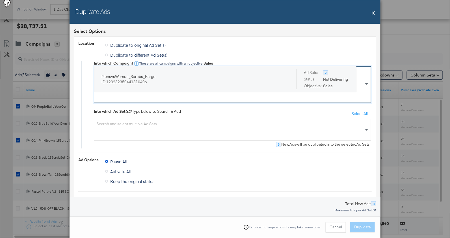
click at [130, 124] on div "Search and select multiple Ad Sets" at bounding box center [232, 129] width 277 height 21
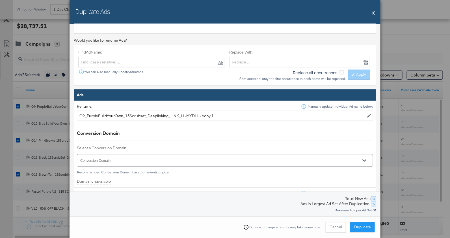
scroll to position [237, 0]
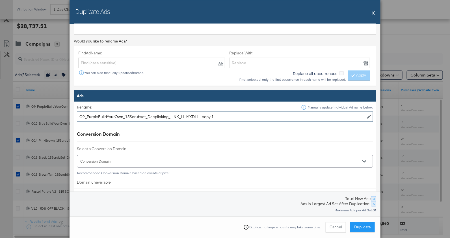
drag, startPoint x: 197, startPoint y: 115, endPoint x: 217, endPoint y: 115, distance: 20.9
click at [217, 115] on input "O9_PurpleBuildYourOwn_15Scrubset_Deeplinking_LINK_LL-MXDLL - copy 1" at bounding box center [225, 116] width 296 height 10
type input "O9_PurpleBuildYourOwn_15Scrubset_Deeplinking_LINK_LL-MXDLL"
click at [160, 59] on input "text" at bounding box center [151, 63] width 147 height 10
paste input "- copy 1"
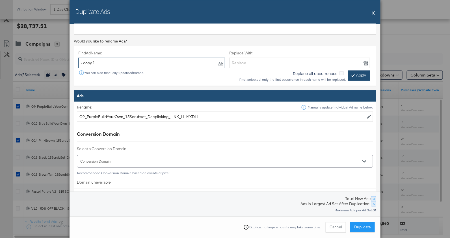
type input "- copy 1"
click at [353, 74] on icon at bounding box center [353, 75] width 2 height 3
type input "O14_PinkBrown_15ScrubSet/50% Off_Deeplinking"
type input "O15_BrownTan_15ScrubSet/50%Off_Deeplinking"
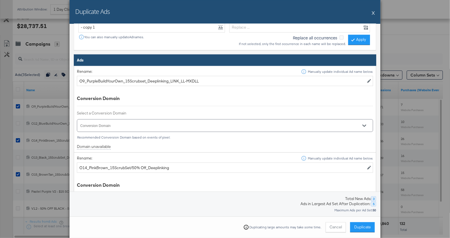
scroll to position [272, 0]
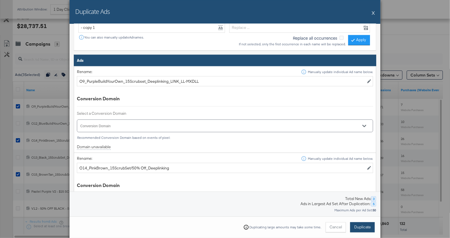
click at [363, 226] on span "Duplicate" at bounding box center [362, 226] width 17 height 5
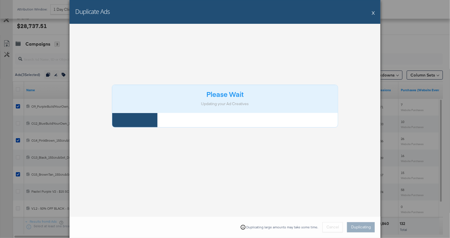
scroll to position [0, 0]
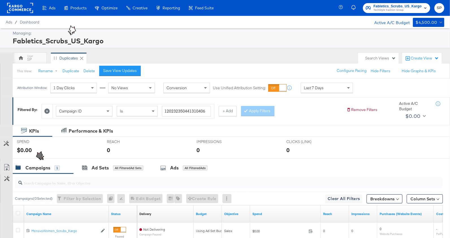
click at [48, 109] on icon at bounding box center [46, 110] width 5 height 5
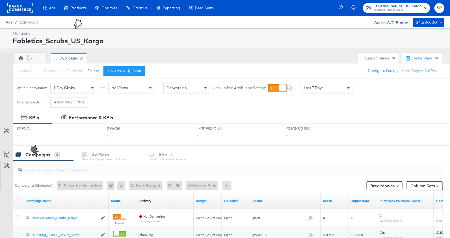
scroll to position [80, 0]
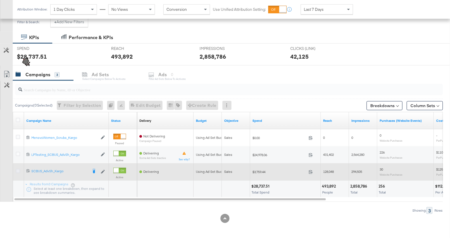
click at [18, 171] on icon at bounding box center [18, 171] width 4 height 4
click at [0, 0] on input "checkbox" at bounding box center [0, 0] width 0 height 0
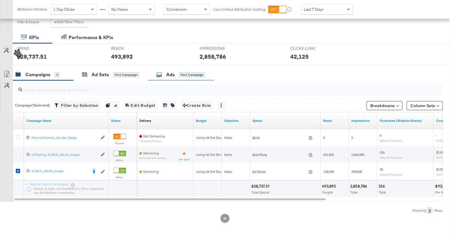
click at [167, 73] on div "Ads for 1 Campaign" at bounding box center [180, 74] width 49 height 7
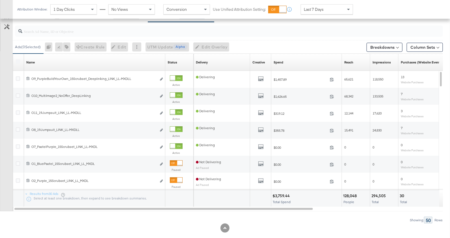
scroll to position [143, 0]
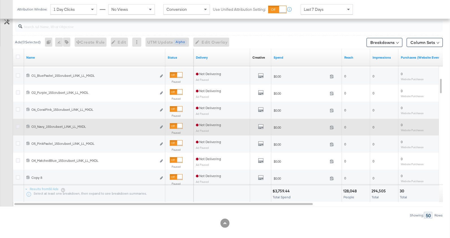
click at [18, 124] on icon at bounding box center [18, 126] width 4 height 4
click at [0, 0] on input "checkbox" at bounding box center [0, 0] width 0 height 0
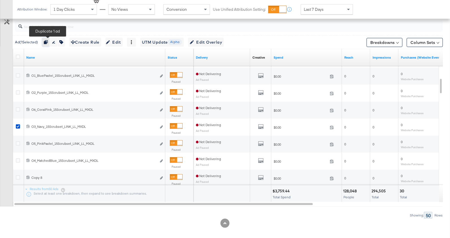
click at [46, 41] on icon "button" at bounding box center [46, 42] width 4 height 4
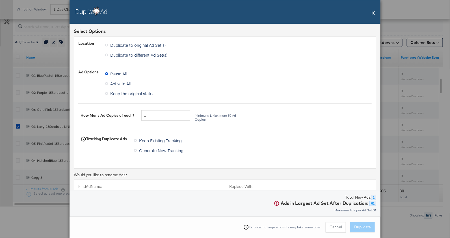
click at [118, 57] on span "Duplicate to different Ad Set(s)" at bounding box center [138, 55] width 57 height 6
click at [0, 0] on input "Duplicate to different Ad Set(s)" at bounding box center [0, 0] width 0 height 0
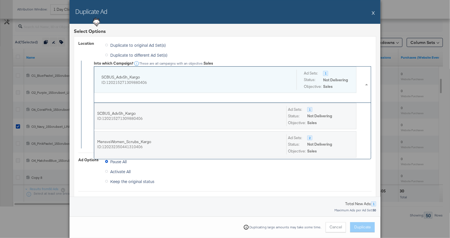
scroll to position [1, 0]
click at [126, 81] on div "ID: 120215271309880406" at bounding box center [195, 81] width 187 height 5
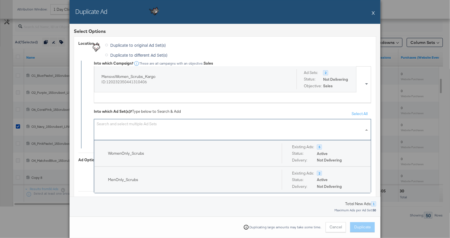
click at [126, 132] on div "Search and select multiple Ad Sets" at bounding box center [232, 129] width 277 height 21
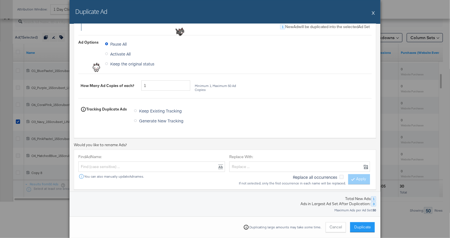
scroll to position [287, 0]
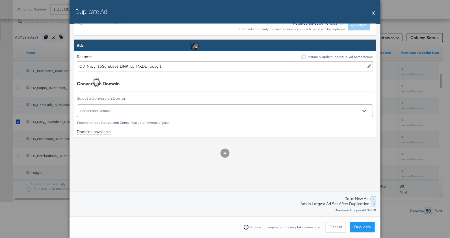
drag, startPoint x: 145, startPoint y: 65, endPoint x: 176, endPoint y: 65, distance: 31.1
click at [176, 65] on input "O3_Navy_15Scrubset_LINK_LL_MXDL - copy 1" at bounding box center [225, 66] width 296 height 10
click at [119, 64] on input "O3_Navy_15Scrubset_LINK_LL_MXDL" at bounding box center [225, 66] width 296 height 10
type input "O3_Navy_15Scrubset_Deeplinking_LINK_LL_MXDL"
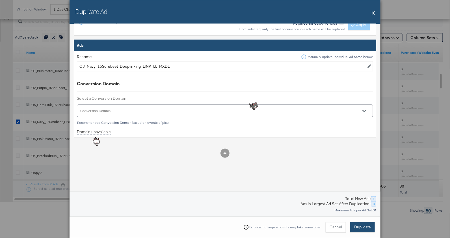
click at [361, 226] on span "Duplicate" at bounding box center [362, 226] width 17 height 5
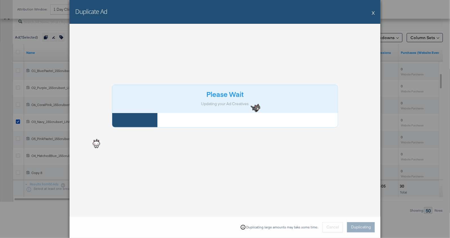
scroll to position [0, 0]
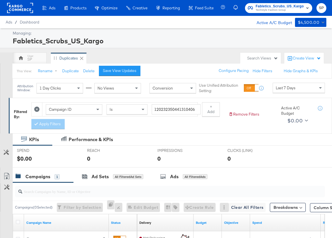
scroll to position [67, 0]
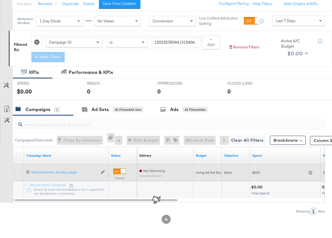
click at [19, 169] on icon at bounding box center [18, 171] width 4 height 4
click at [0, 0] on input "checkbox" at bounding box center [0, 0] width 0 height 0
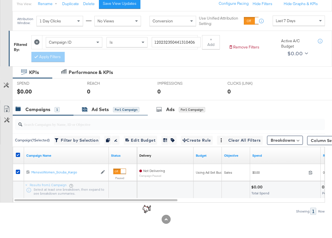
click at [98, 110] on div "Ad Sets" at bounding box center [100, 109] width 17 height 7
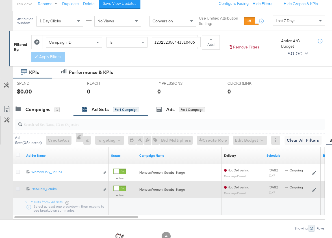
click at [17, 187] on icon at bounding box center [18, 188] width 4 height 4
click at [0, 0] on input "checkbox" at bounding box center [0, 0] width 0 height 0
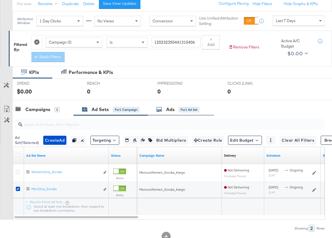
click at [159, 108] on icon at bounding box center [159, 109] width 6 height 6
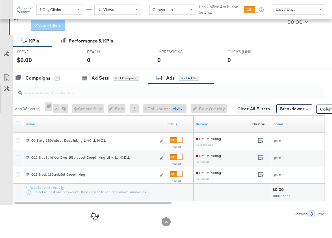
scroll to position [99, 0]
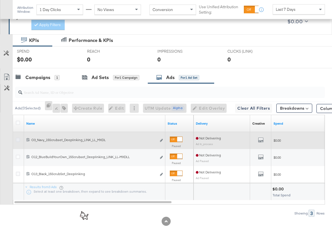
click at [17, 138] on icon at bounding box center [18, 139] width 4 height 4
click at [0, 0] on input "checkbox" at bounding box center [0, 0] width 0 height 0
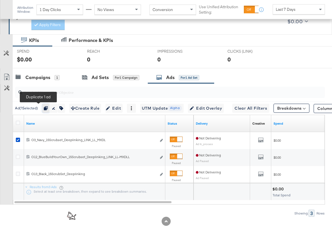
click at [44, 106] on icon "button" at bounding box center [46, 108] width 4 height 4
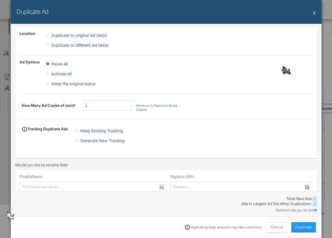
scroll to position [0, 0]
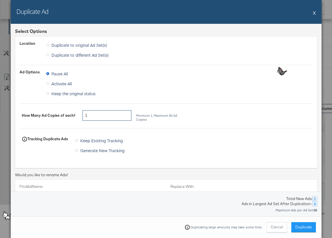
click at [99, 115] on input "1" at bounding box center [107, 115] width 49 height 10
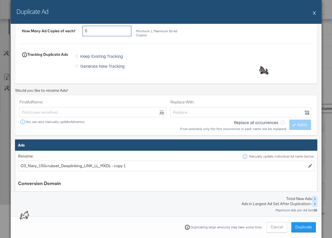
scroll to position [86, 0]
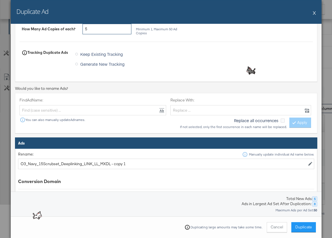
type input "5"
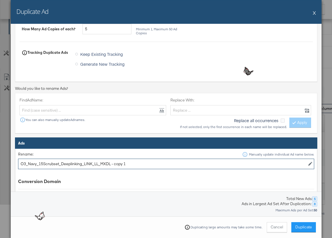
drag, startPoint x: 109, startPoint y: 164, endPoint x: 130, endPoint y: 163, distance: 20.9
click at [130, 163] on input "O3_Navy_15Scrubset_Deeplinking_LINK_LL_MXDL - copy 1" at bounding box center [166, 163] width 296 height 10
type input "O3_Navy_15Scrubset_Deeplinking_LINK_LL_MXDL"
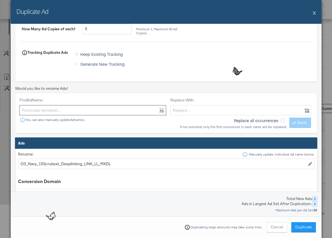
click at [78, 108] on input "text" at bounding box center [93, 110] width 147 height 10
paste input "- copy 1"
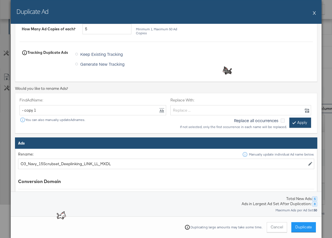
click at [297, 123] on button "Apply" at bounding box center [301, 122] width 22 height 10
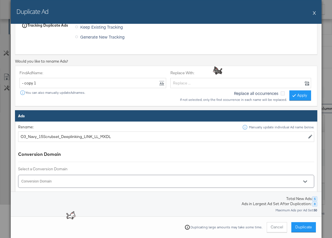
scroll to position [102, 0]
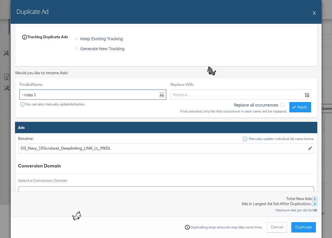
click at [69, 93] on input "- copy 1" at bounding box center [93, 94] width 147 height 10
type input "- copy 2"
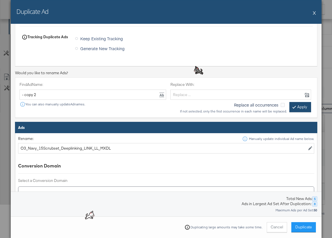
click at [303, 107] on button "Apply" at bounding box center [301, 107] width 22 height 10
type input "O3_Navy_15Scrubset_Deeplinking_LINK_LL_MXDL"
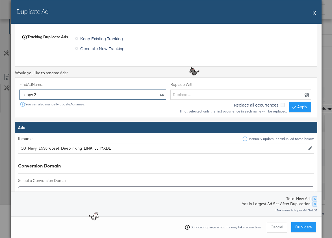
click at [72, 95] on input "- copy 2" at bounding box center [93, 94] width 147 height 10
type input "- copy 3"
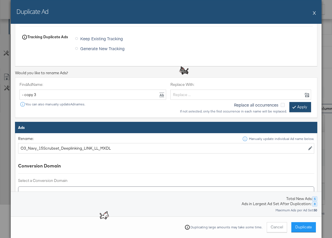
click at [296, 103] on button "Apply" at bounding box center [301, 107] width 22 height 10
type input "O3_Navy_15Scrubset_Deeplinking_LINK_LL_MXDL"
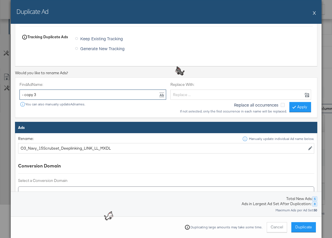
click at [62, 93] on input "- copy 3" at bounding box center [93, 94] width 147 height 10
type input "- copy 4"
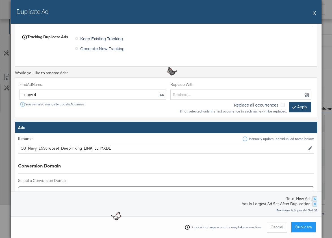
click at [298, 106] on button "Apply" at bounding box center [301, 107] width 22 height 10
type input "O3_Navy_15Scrubset_Deeplinking_LINK_LL_MXDL"
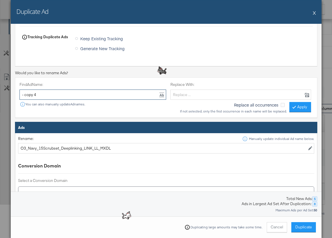
click at [72, 95] on input "- copy 4" at bounding box center [93, 94] width 147 height 10
type input "- copy 5"
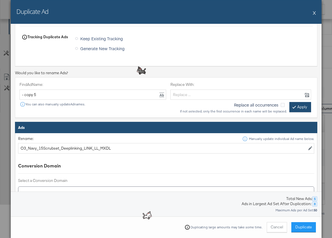
click at [293, 105] on button "Apply" at bounding box center [301, 107] width 22 height 10
type input "O3_Navy_15Scrubset_Deeplinking_LINK_LL_MXDL"
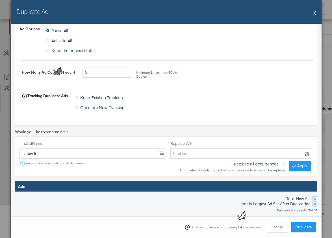
scroll to position [113, 0]
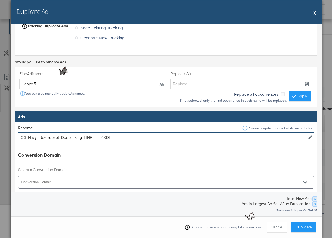
click at [25, 137] on input "O3_Navy_15Scrubset_Deeplinking_LINK_LL_MXDL" at bounding box center [166, 137] width 296 height 10
drag, startPoint x: 37, startPoint y: 136, endPoint x: 31, endPoint y: 136, distance: 5.9
click at [31, 136] on input "O16_Navy_15Scrubset_Deeplinking_LINK_LL_MXDL" at bounding box center [166, 137] width 296 height 10
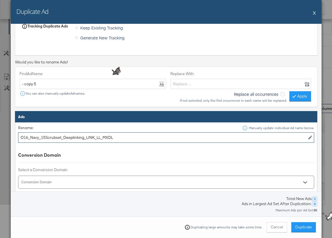
click at [31, 136] on input "O16_Navy_15Scrubset_Deeplinking_LINK_LL_MXDL" at bounding box center [166, 137] width 296 height 10
drag, startPoint x: 30, startPoint y: 138, endPoint x: 37, endPoint y: 137, distance: 7.1
click at [37, 137] on input "O16_Navy_15Scrubset_Deeplinking_LINK_LL_MXDL" at bounding box center [166, 137] width 296 height 10
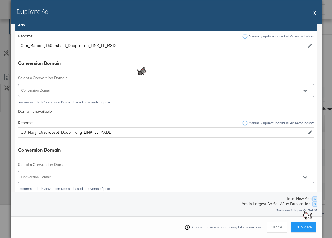
scroll to position [204, 0]
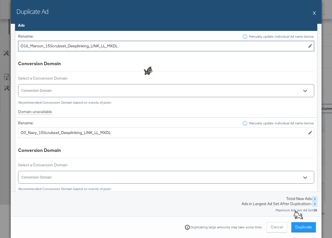
type input "O16_Maroon_15Scrubset_Deeplinking_LINK_LL_MXDL"
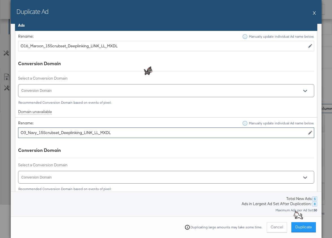
click at [25, 132] on input "O3_Navy_15Scrubset_Deeplinking_LINK_LL_MXDL" at bounding box center [166, 132] width 296 height 10
drag, startPoint x: 30, startPoint y: 130, endPoint x: 38, endPoint y: 130, distance: 7.9
click at [38, 130] on input "O17_Navy_15Scrubset_Deeplinking_LINK_LL_MXDL" at bounding box center [166, 132] width 296 height 10
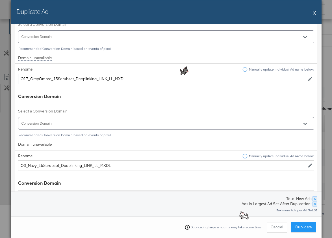
scroll to position [264, 0]
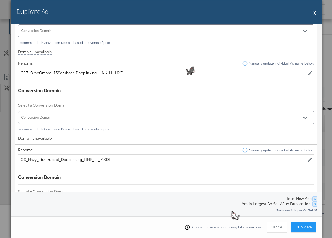
click at [21, 72] on input "O17_GreyOmbre_15Scrubset_Deeplinking_LINK_LL_MXDL" at bounding box center [166, 73] width 296 height 10
type input "O17_GreyOmbre_15Scrubset_Deeplinking_LINK_LL_MXDL"
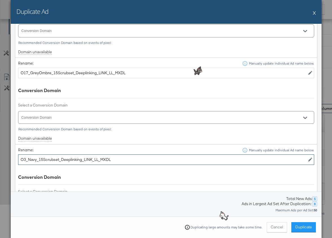
drag, startPoint x: 36, startPoint y: 158, endPoint x: 13, endPoint y: 155, distance: 23.0
click at [13, 155] on div "Select Options Location Duplicate to original Ad Set(s) Duplicate to different …" at bounding box center [166, 120] width 311 height 192
paste input "17_GreyOmbre"
click at [27, 158] on input "O17_GreyOmbre_15Scrubset_Deeplinking_LINK_LL_MXDL" at bounding box center [166, 159] width 296 height 10
click at [74, 158] on input "O18_GreyOmbre_15Scrubset_Deeplinking_LINK_LL_MXDL" at bounding box center [166, 159] width 296 height 10
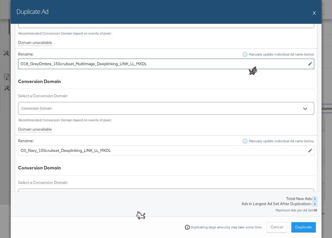
scroll to position [360, 0]
click at [20, 60] on input "O18_GreyOmbre_15Scrubset_MultiImage_Deeplinking_LINK_LL_MXDL" at bounding box center [166, 63] width 296 height 10
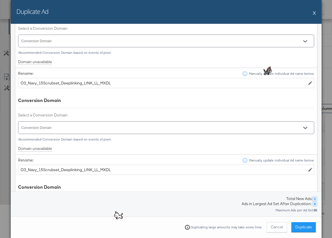
scroll to position [428, 0]
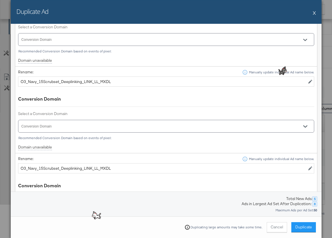
type input "O18_GreyOmbre_15Scrubset_MultiImage_Deeplinking_LINK_LL_MXDL"
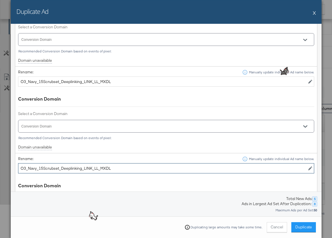
drag, startPoint x: 80, startPoint y: 165, endPoint x: 10, endPoint y: 161, distance: 69.7
click at [11, 161] on div "Select Options Location Duplicate to original Ad Set(s) Duplicate to different …" at bounding box center [166, 120] width 311 height 192
paste input "18_GreyOmbre_15Scrubset_MultiImage_"
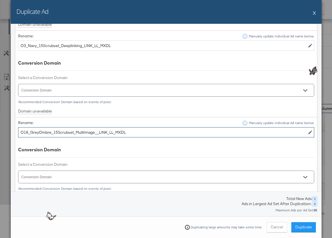
scroll to position [463, 0]
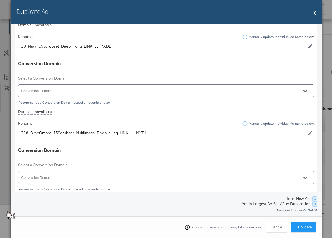
click at [26, 129] on input "O18_GreyOmbre_15Scrubset_MultiImage_Deeplinking_LINK_LL_MXDL" at bounding box center [166, 133] width 296 height 10
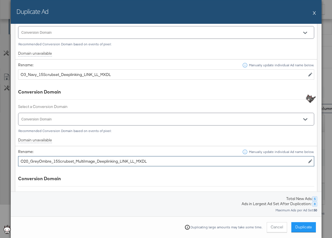
scroll to position [431, 0]
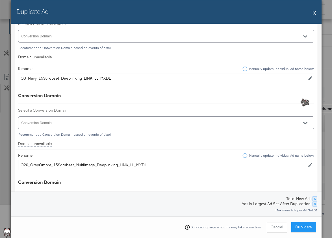
type input "O20_GreyOmbre_15Scrubset_MultiImage_Deeplinking_LINK_LL_MXDL"
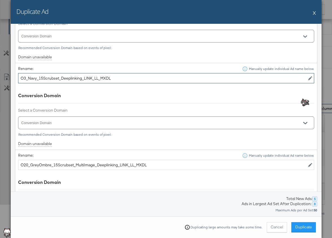
click at [25, 75] on input "O3_Navy_15Scrubset_Deeplinking_LINK_LL_MXDL" at bounding box center [166, 78] width 296 height 10
type input "O19_Navy_15Scrubset_Deeplinking_LINK_LL_MXDL"
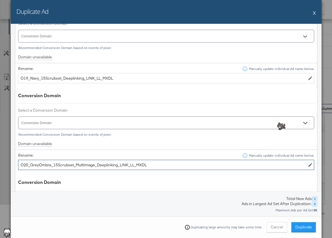
click at [45, 160] on input "O20_GreyOmbre_15Scrubset_MultiImage_Deeplinking_LINK_LL_MXDL" at bounding box center [166, 164] width 296 height 10
click at [39, 161] on input "O20_GreyOmbre_15Scrubset_MultiImage_Deeplinking_LINK_LL_MXDL" at bounding box center [166, 164] width 296 height 10
drag, startPoint x: 39, startPoint y: 161, endPoint x: 48, endPoint y: 161, distance: 8.8
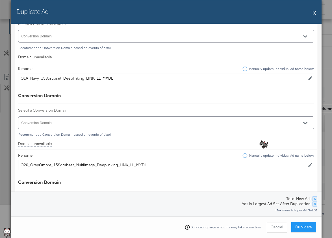
click at [48, 161] on input "O20_GreyOmbre_15Scrubset_MultiImage_Deeplinking_LINK_LL_MXDL" at bounding box center [166, 164] width 296 height 10
click at [49, 161] on input "O20_GreyOmbre_15Scrubset_MultiImage_Deeplinking_LINK_LL_MXDL" at bounding box center [166, 164] width 296 height 10
type input "O20_Grey_15Scrubset_MultiImage_Deeplinking_LINK_LL_MXDL"
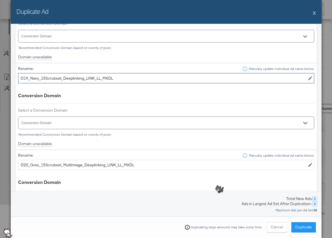
drag, startPoint x: 38, startPoint y: 76, endPoint x: 30, endPoint y: 74, distance: 8.4
click at [30, 74] on input "O19_Navy_15Scrubset_Deeplinking_LINK_LL_MXDL" at bounding box center [166, 78] width 296 height 10
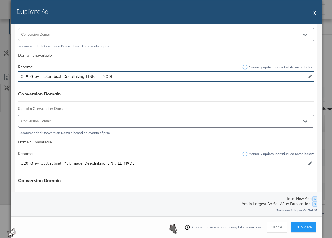
scroll to position [527, 0]
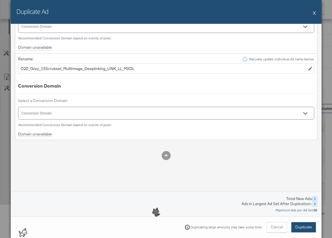
type input "O19_Grey_15Scrubset_Deeplinking_LINK_LL_MXDL"
click at [306, 227] on span "Duplicate" at bounding box center [304, 226] width 17 height 5
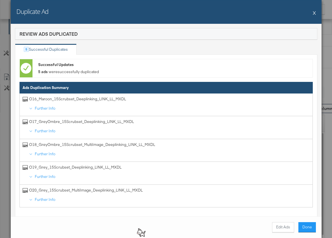
click at [316, 12] on div "Duplicate Ad X" at bounding box center [166, 12] width 311 height 24
click at [314, 13] on button "X" at bounding box center [314, 12] width 3 height 11
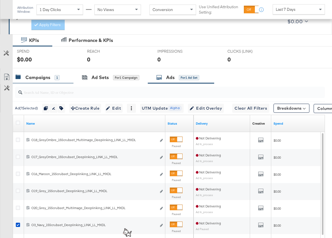
click at [40, 77] on div "Campaigns" at bounding box center [37, 77] width 25 height 7
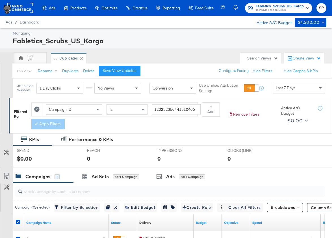
click at [35, 107] on icon at bounding box center [36, 108] width 5 height 5
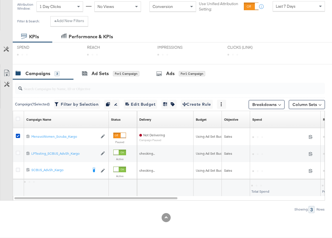
scroll to position [101, 0]
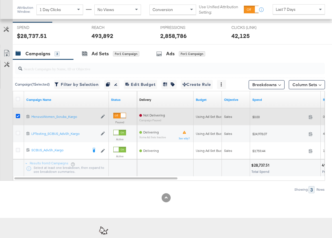
click at [17, 114] on icon at bounding box center [18, 116] width 4 height 4
click at [0, 0] on input "checkbox" at bounding box center [0, 0] width 0 height 0
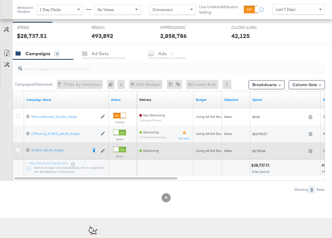
click at [15, 148] on div at bounding box center [19, 150] width 10 height 10
click at [18, 148] on icon at bounding box center [18, 150] width 4 height 4
click at [0, 0] on input "checkbox" at bounding box center [0, 0] width 0 height 0
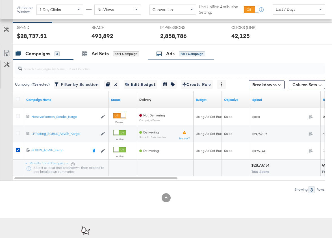
click at [166, 57] on div "Ads for 1 Campaign" at bounding box center [181, 54] width 66 height 12
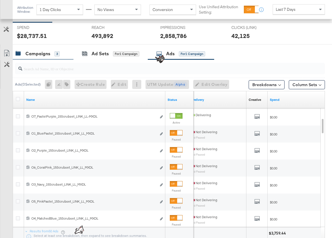
click at [28, 57] on div "Campaigns 3" at bounding box center [43, 54] width 61 height 12
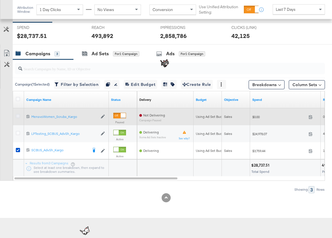
click at [17, 114] on icon at bounding box center [18, 116] width 4 height 4
click at [0, 0] on input "checkbox" at bounding box center [0, 0] width 0 height 0
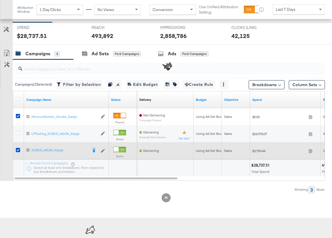
click at [16, 145] on div at bounding box center [19, 150] width 10 height 10
click at [17, 148] on icon at bounding box center [18, 150] width 4 height 4
click at [0, 0] on input "checkbox" at bounding box center [0, 0] width 0 height 0
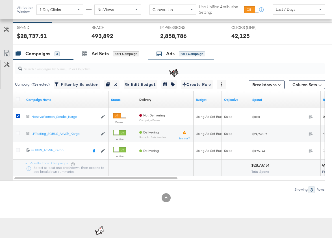
click at [163, 49] on div "Ads for 1 Campaign" at bounding box center [181, 54] width 66 height 12
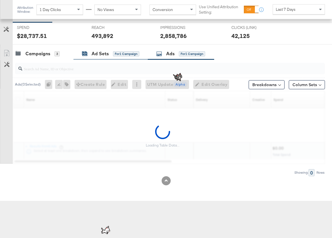
click at [121, 53] on div "for 1 Campaign" at bounding box center [126, 53] width 26 height 5
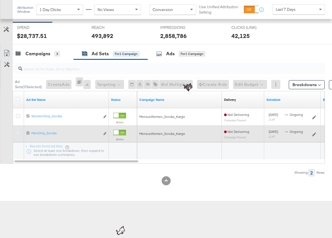
click at [20, 132] on icon at bounding box center [18, 133] width 4 height 4
click at [0, 0] on input "checkbox" at bounding box center [0, 0] width 0 height 0
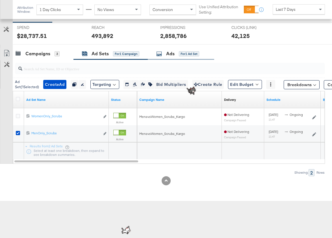
click at [172, 51] on div "Ads" at bounding box center [170, 53] width 8 height 7
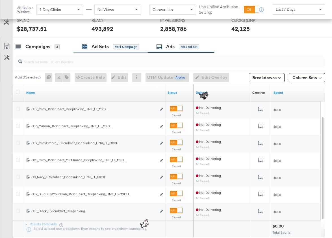
click at [107, 48] on div "Ad Sets" at bounding box center [100, 46] width 17 height 7
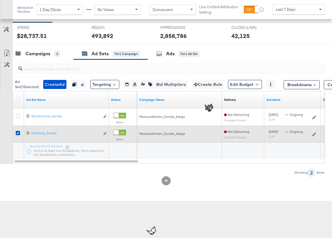
click at [20, 131] on div at bounding box center [19, 134] width 6 height 6
click at [17, 131] on icon at bounding box center [18, 133] width 4 height 4
click at [0, 0] on input "checkbox" at bounding box center [0, 0] width 0 height 0
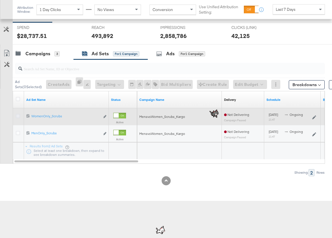
click at [17, 117] on icon at bounding box center [18, 116] width 4 height 4
click at [0, 0] on input "checkbox" at bounding box center [0, 0] width 0 height 0
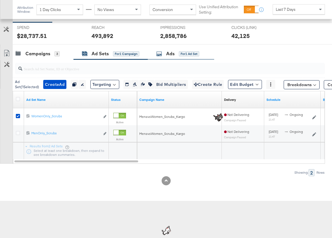
click at [158, 52] on icon at bounding box center [159, 54] width 6 height 6
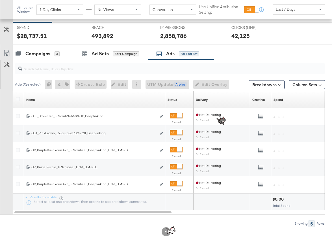
scroll to position [108, 0]
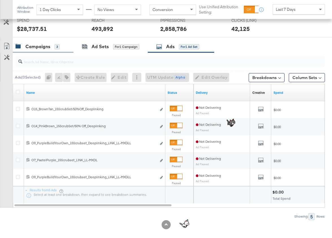
click at [33, 47] on div "Campaigns" at bounding box center [37, 46] width 25 height 7
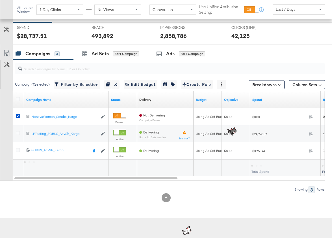
scroll to position [101, 0]
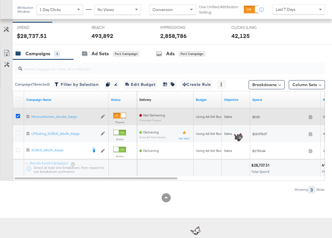
click at [17, 115] on icon at bounding box center [18, 116] width 4 height 4
click at [0, 0] on input "checkbox" at bounding box center [0, 0] width 0 height 0
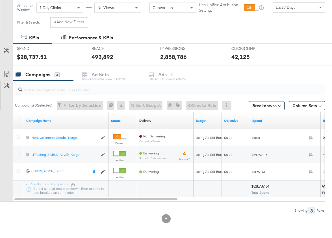
scroll to position [0, 0]
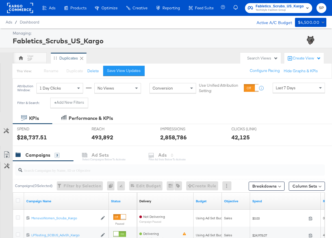
click at [18, 9] on rect at bounding box center [20, 8] width 26 height 10
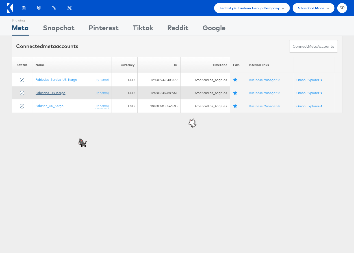
click at [48, 92] on link "Fabletics_US_Kargo" at bounding box center [51, 93] width 30 height 4
